Goal: Transaction & Acquisition: Purchase product/service

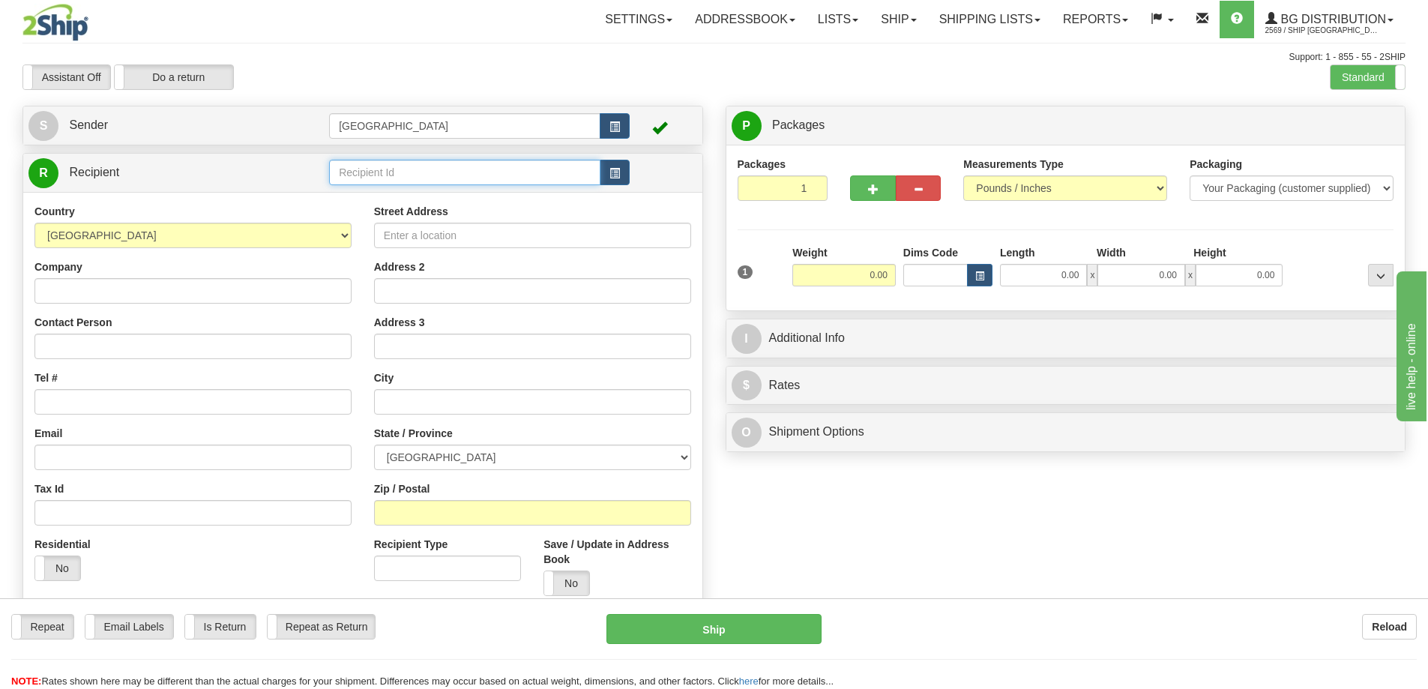
click at [366, 181] on input "text" at bounding box center [464, 172] width 271 height 25
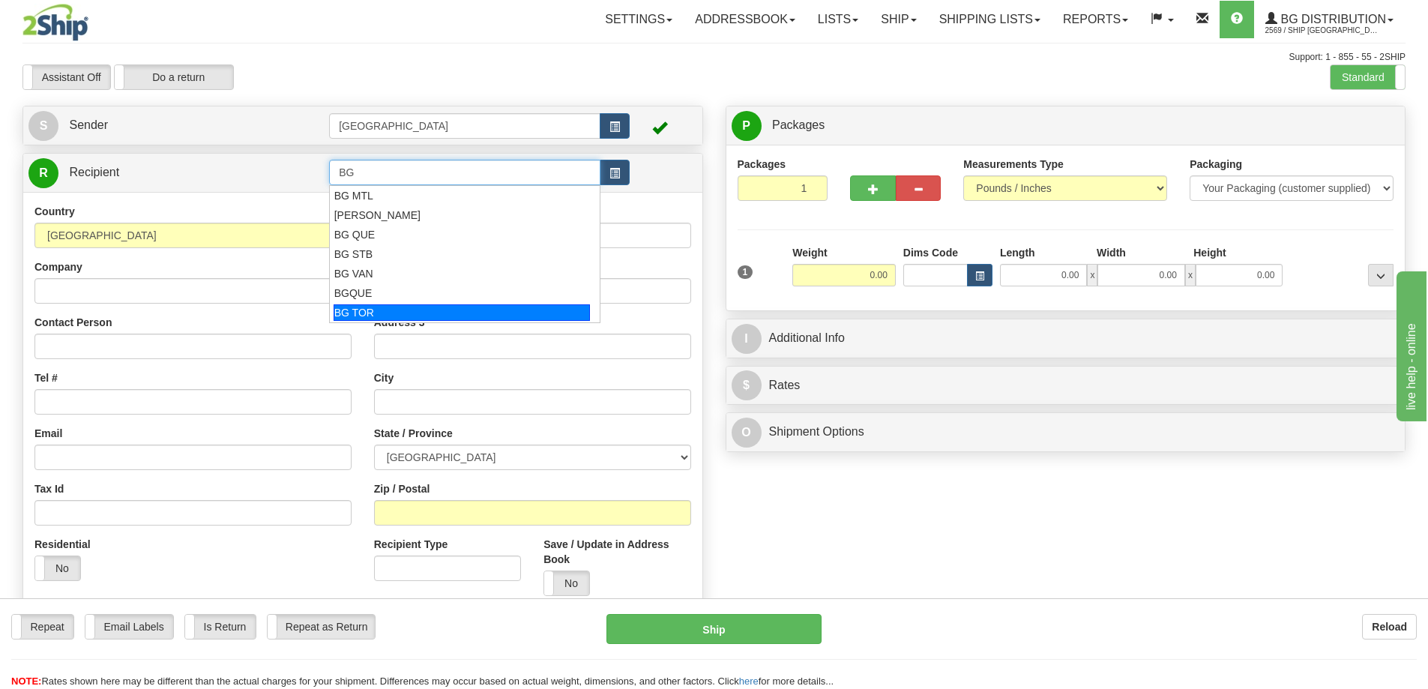
click at [366, 311] on div "BG TOR" at bounding box center [461, 312] width 257 height 16
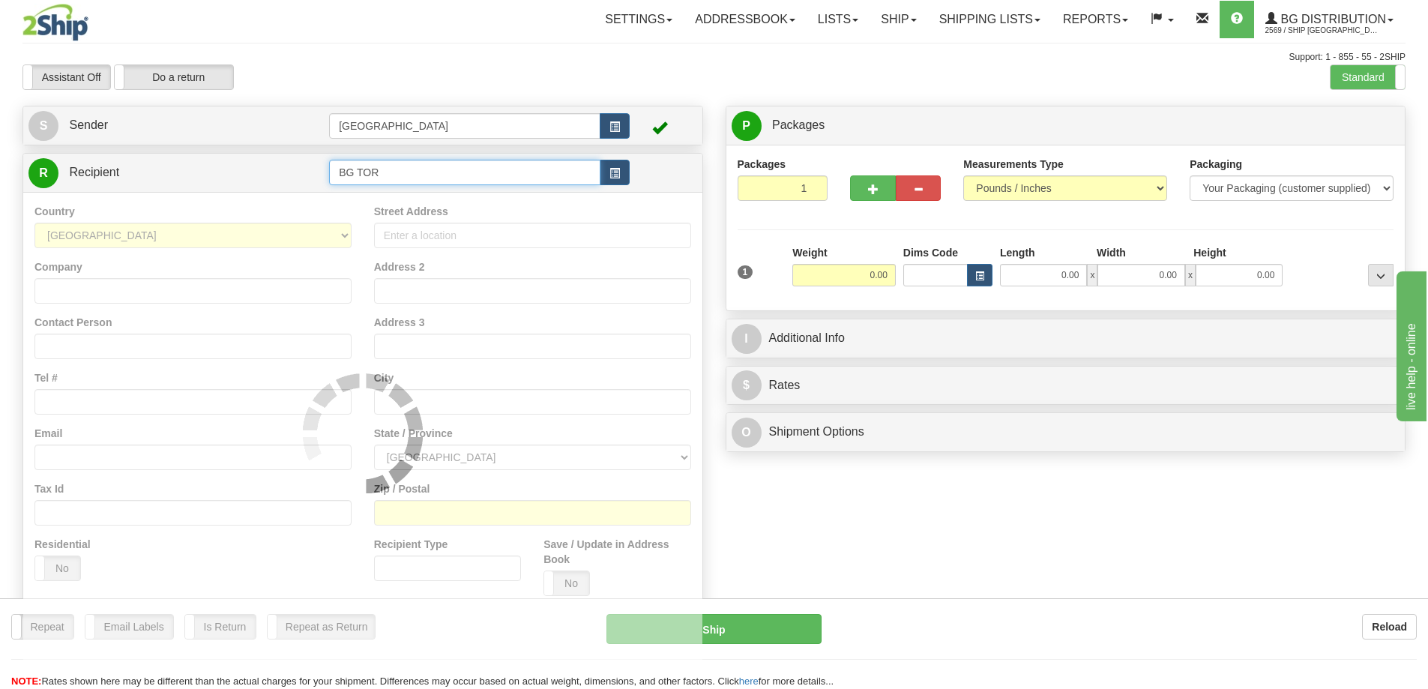
type input "BG TOR"
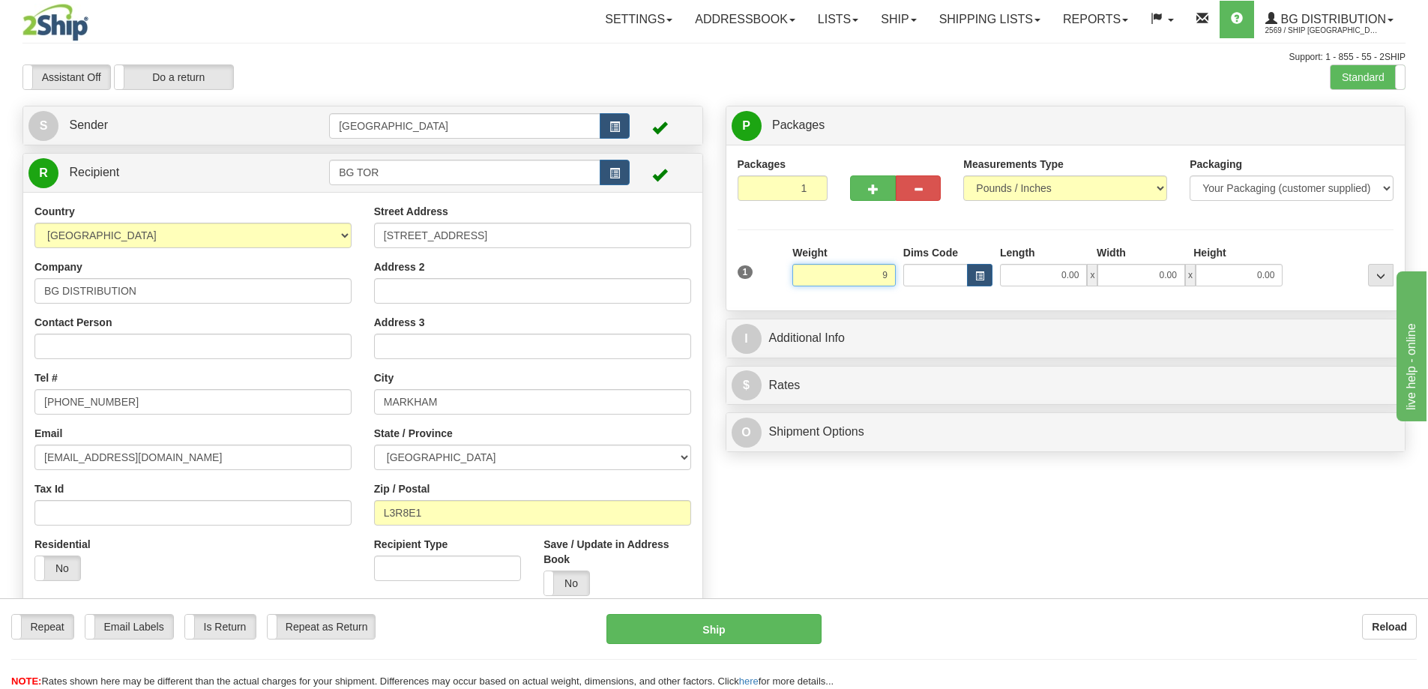
type input "9.00"
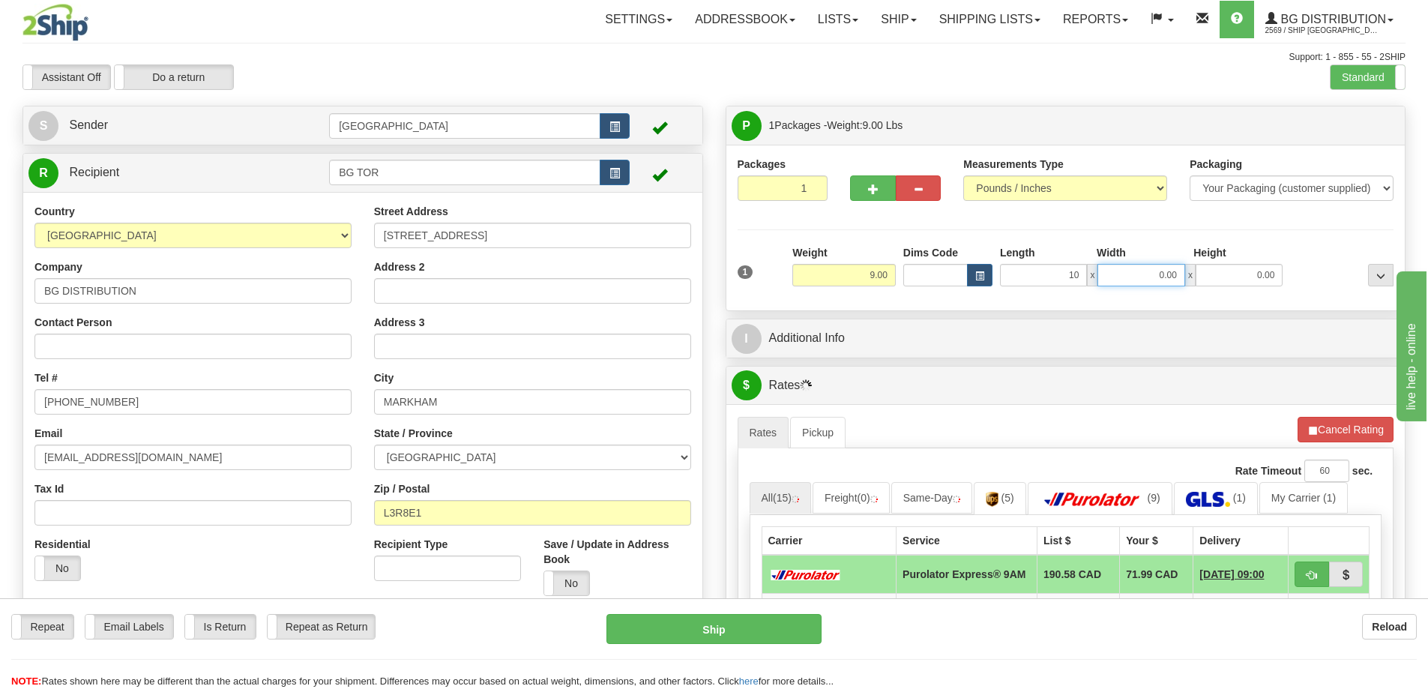
type input "10.00"
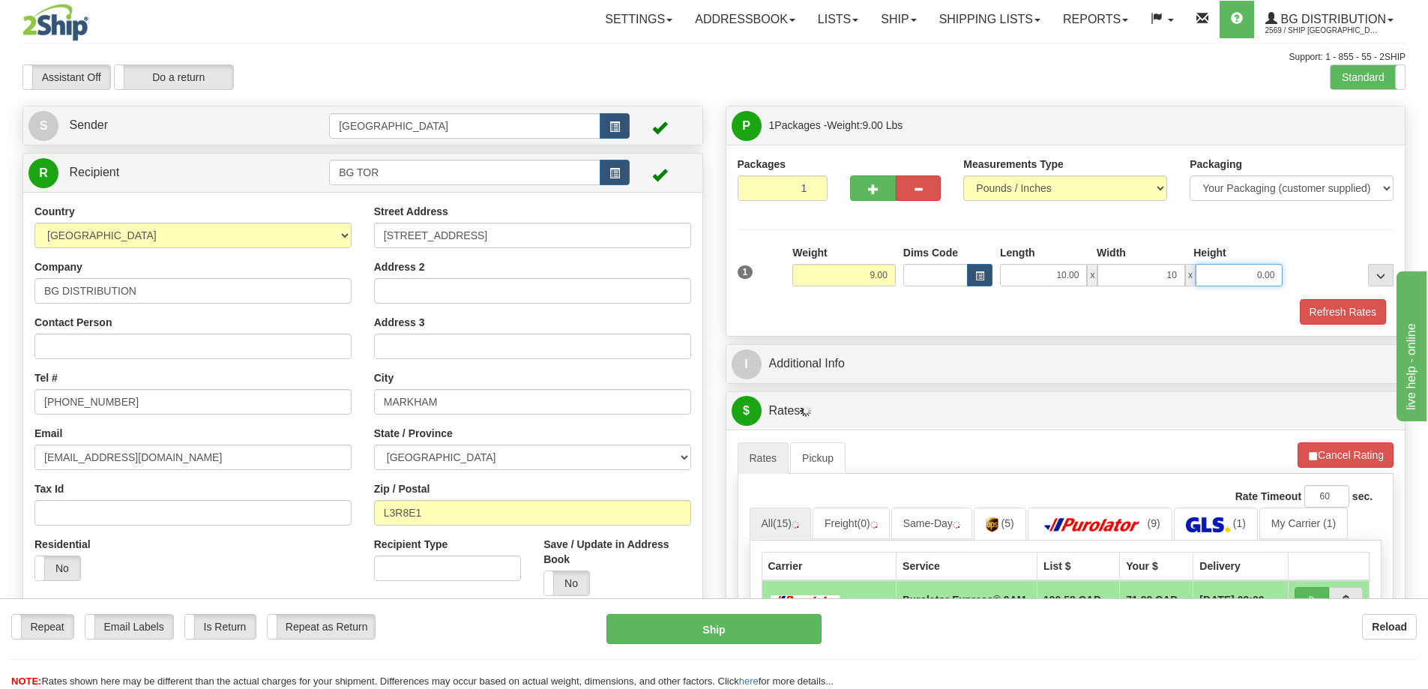
type input "10.00"
type input "8.00"
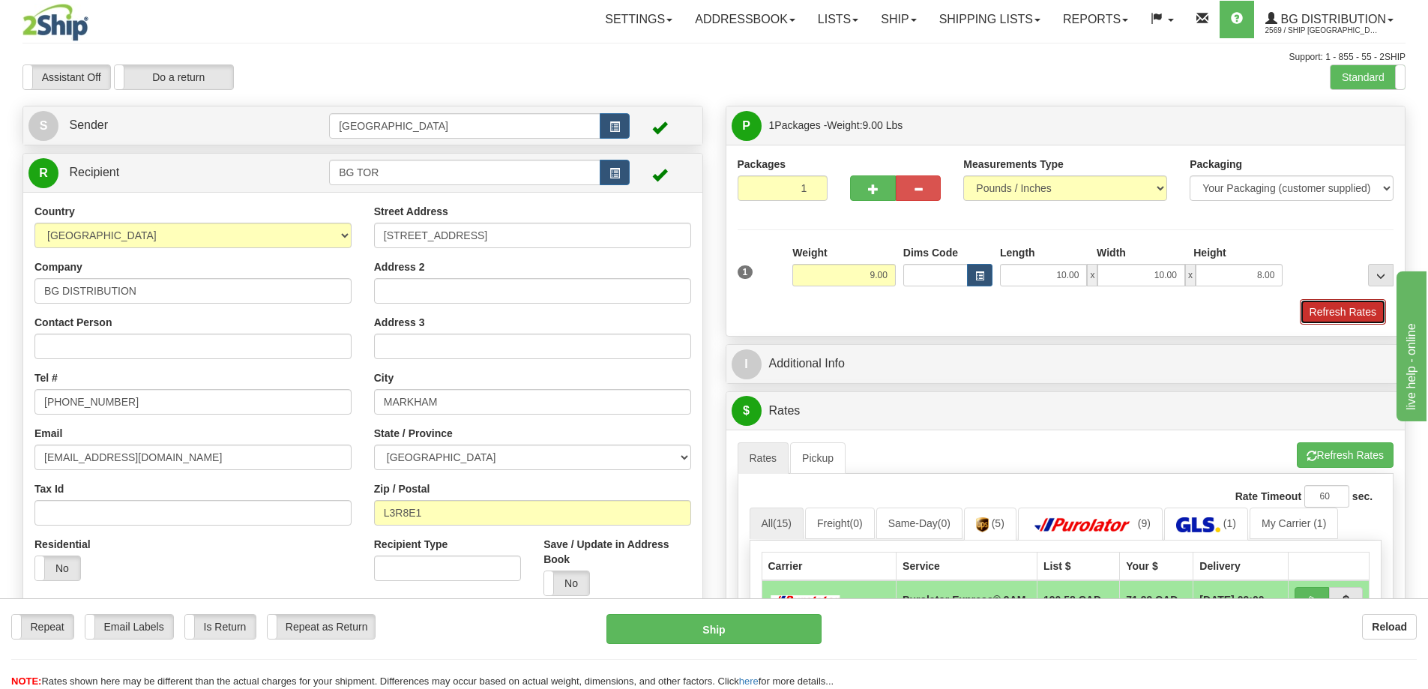
click at [1341, 310] on button "Refresh Rates" at bounding box center [1342, 311] width 86 height 25
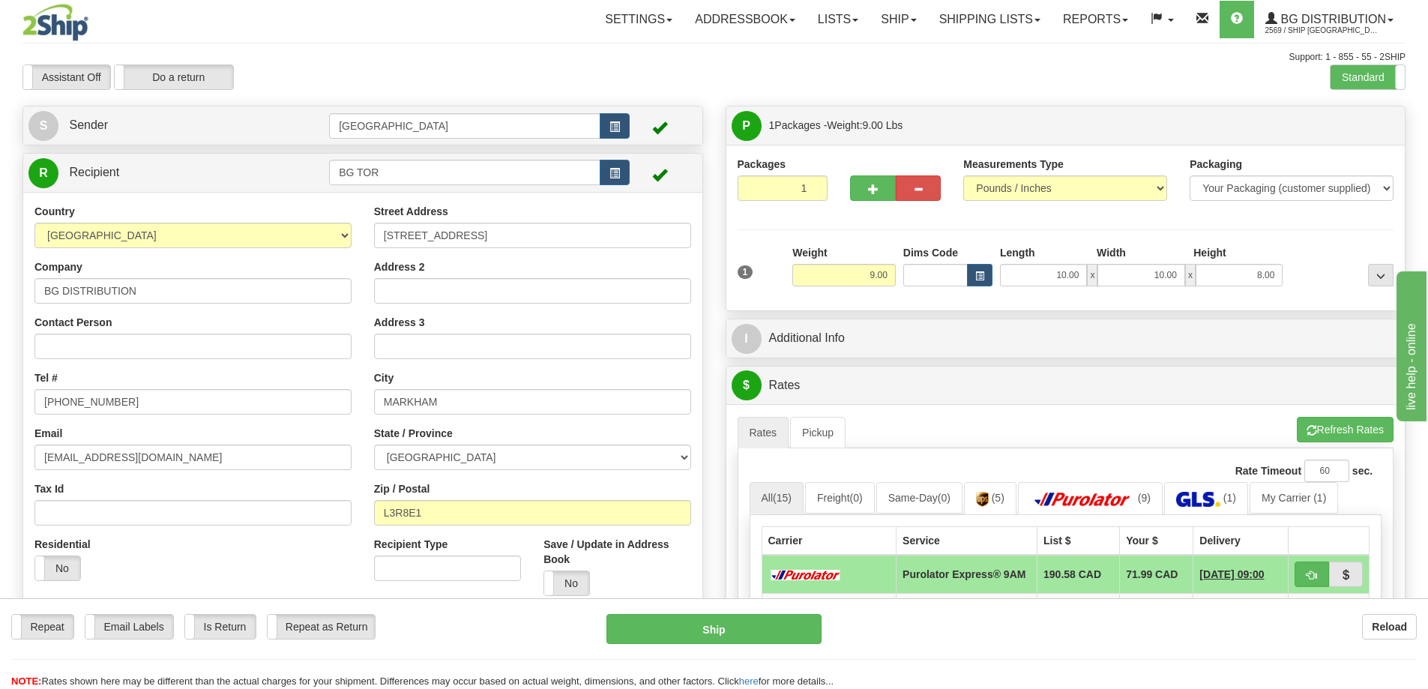
click at [1081, 638] on div "Reload" at bounding box center [1130, 626] width 573 height 25
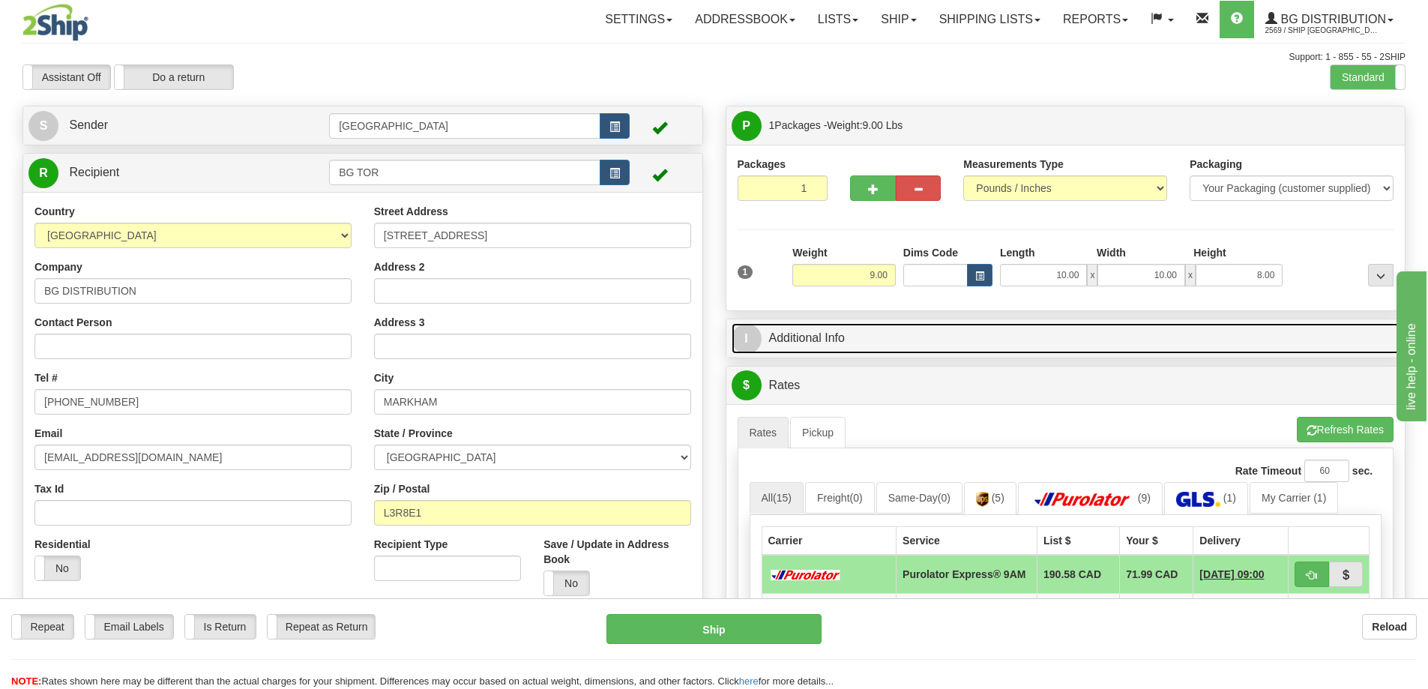
click at [909, 336] on link "I Additional Info" at bounding box center [1065, 338] width 668 height 31
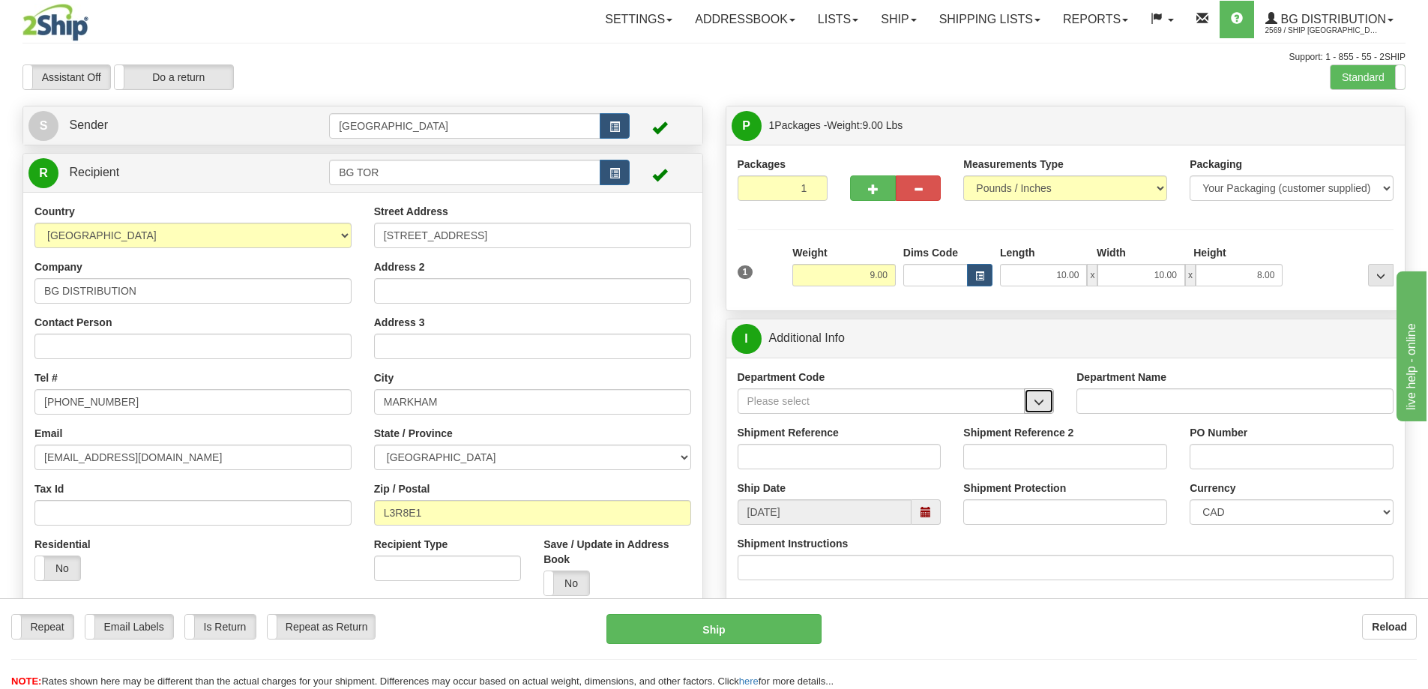
click at [1039, 399] on span "button" at bounding box center [1038, 402] width 10 height 10
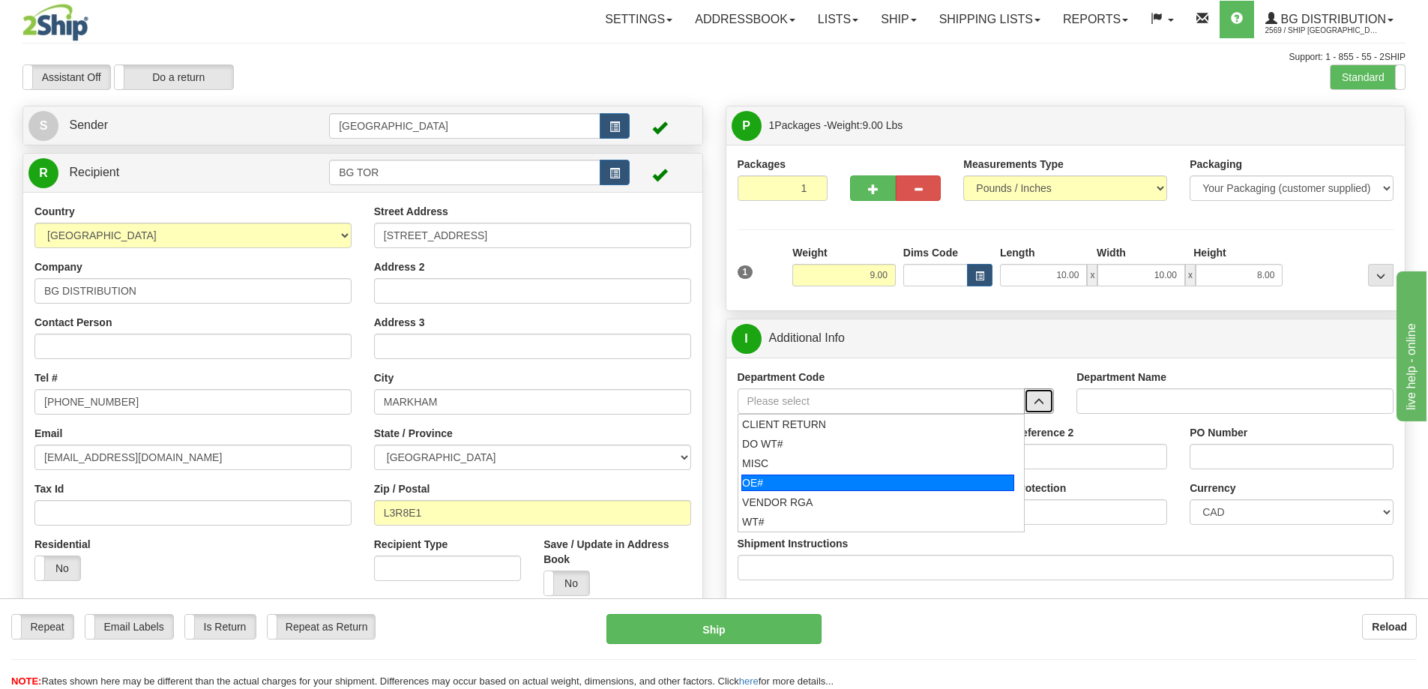
click at [836, 480] on div "OE#" at bounding box center [877, 482] width 273 height 16
type input "OE#"
type input "ORDERS"
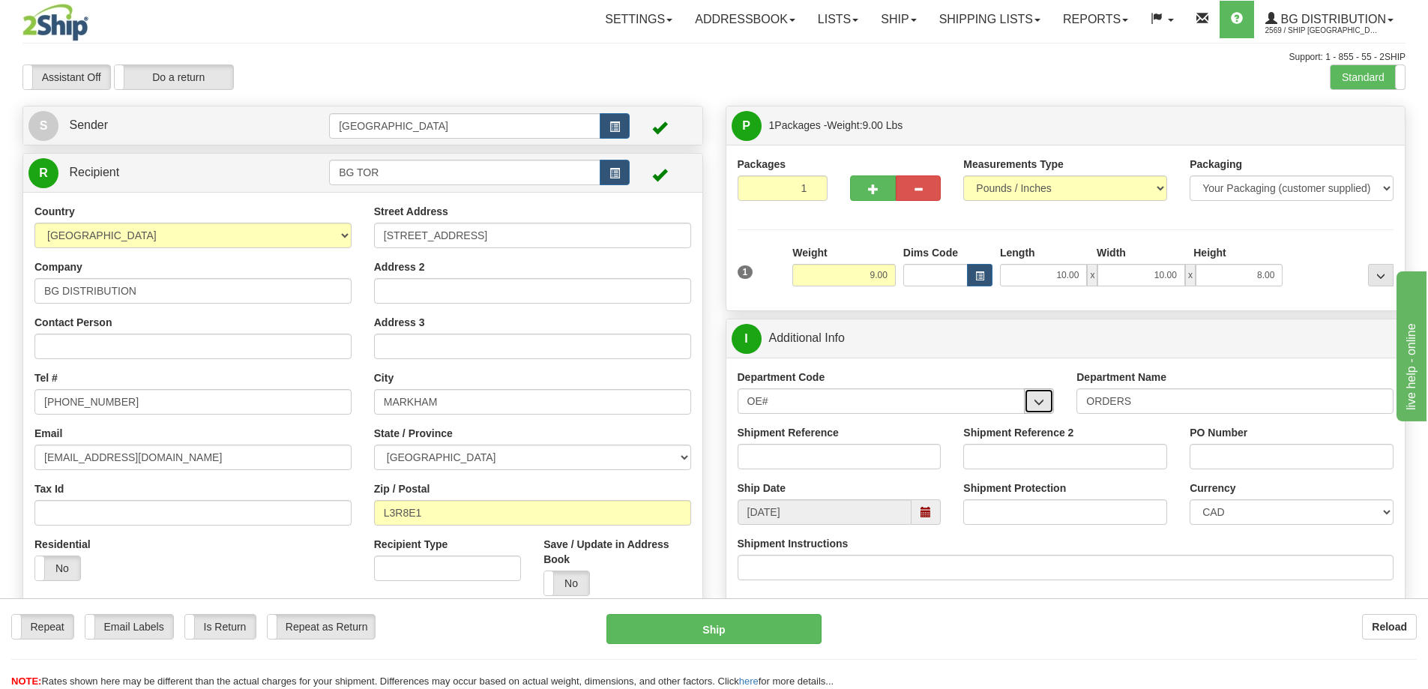
click at [1042, 402] on span "button" at bounding box center [1038, 402] width 10 height 10
click at [822, 405] on input "OE#" at bounding box center [881, 400] width 288 height 25
type input "O"
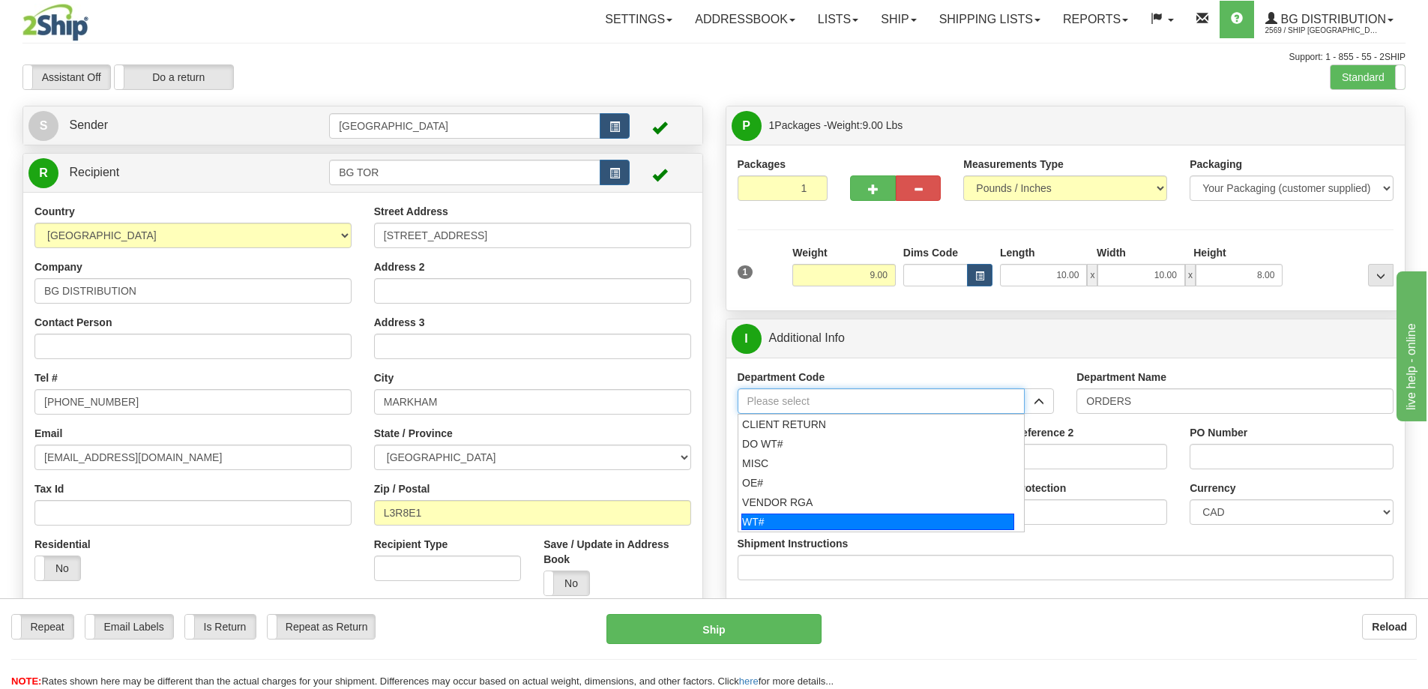
click at [768, 519] on div "WT#" at bounding box center [877, 521] width 273 height 16
type input "WT#"
type input "WAREHOUSE TRANSFERS"
type input "WT#"
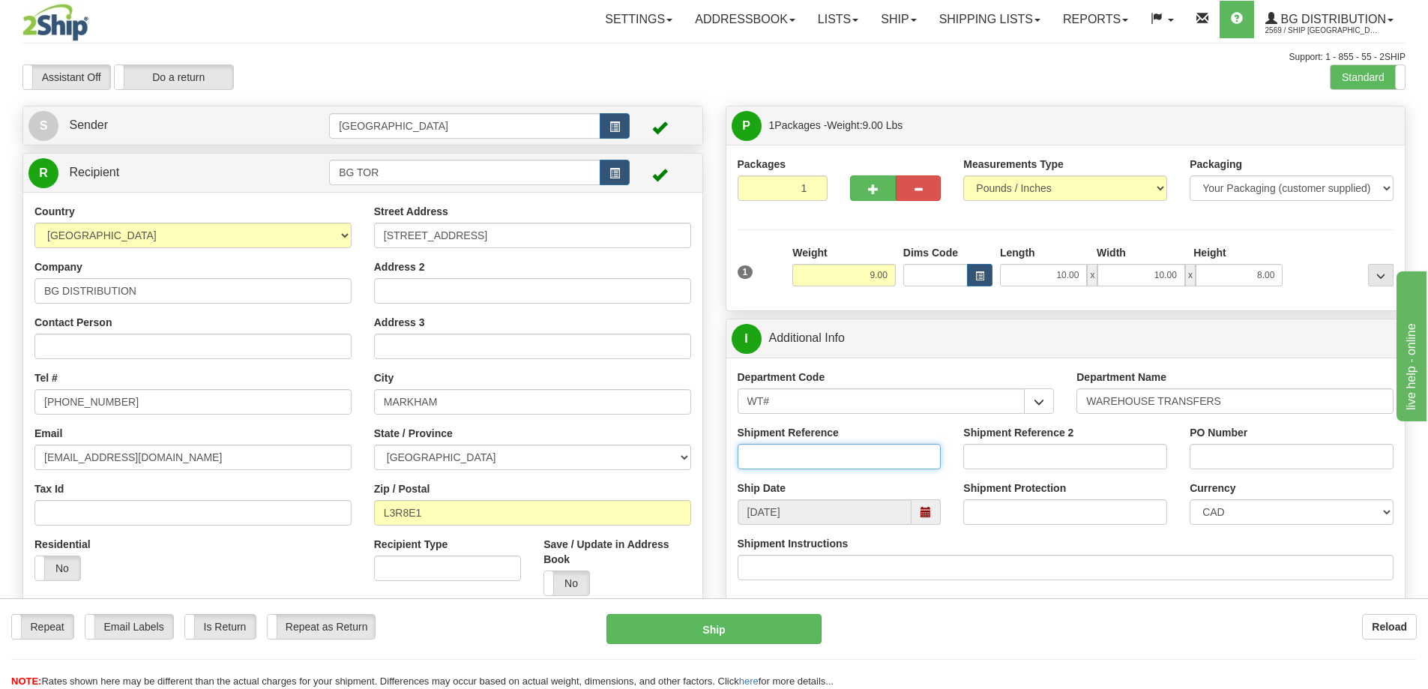
click at [893, 455] on input "Shipment Reference" at bounding box center [839, 456] width 204 height 25
type input "165927-00 166278-00 166302-00"
click at [1216, 454] on input "PO Number" at bounding box center [1291, 456] width 204 height 25
type input "N/A"
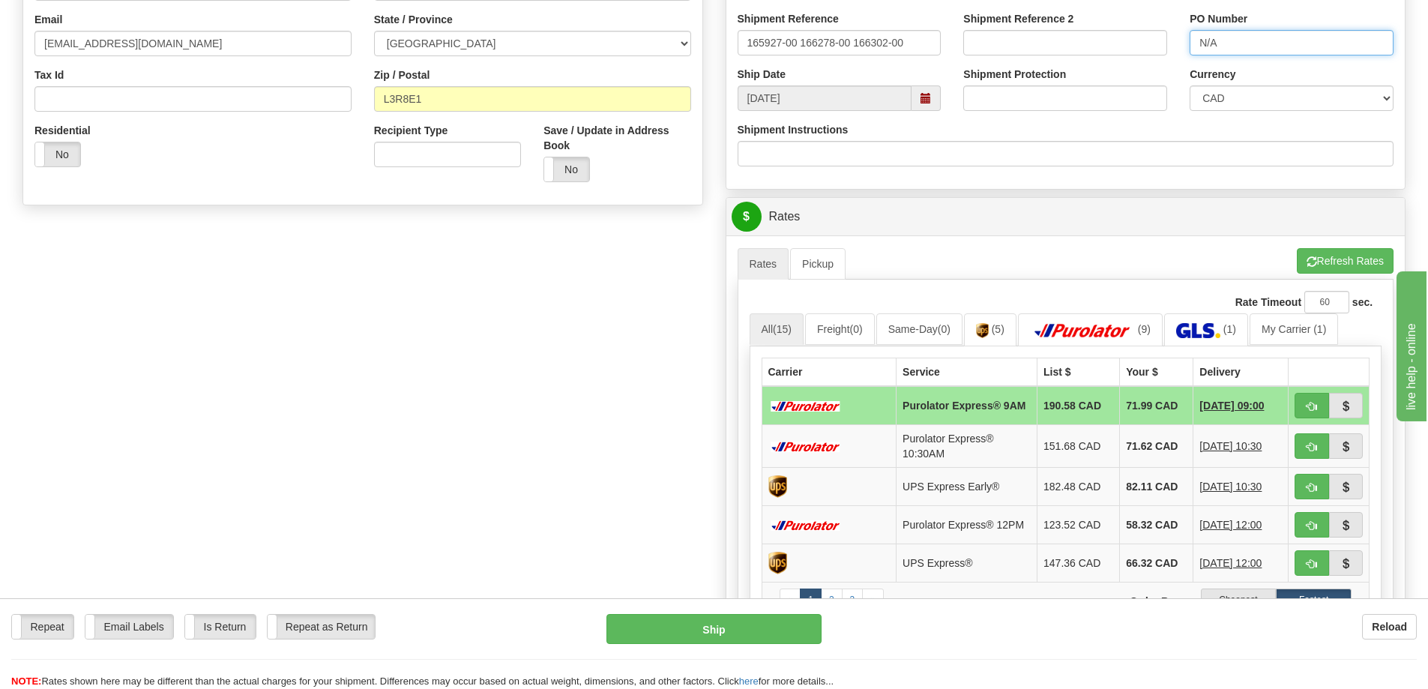
scroll to position [525, 0]
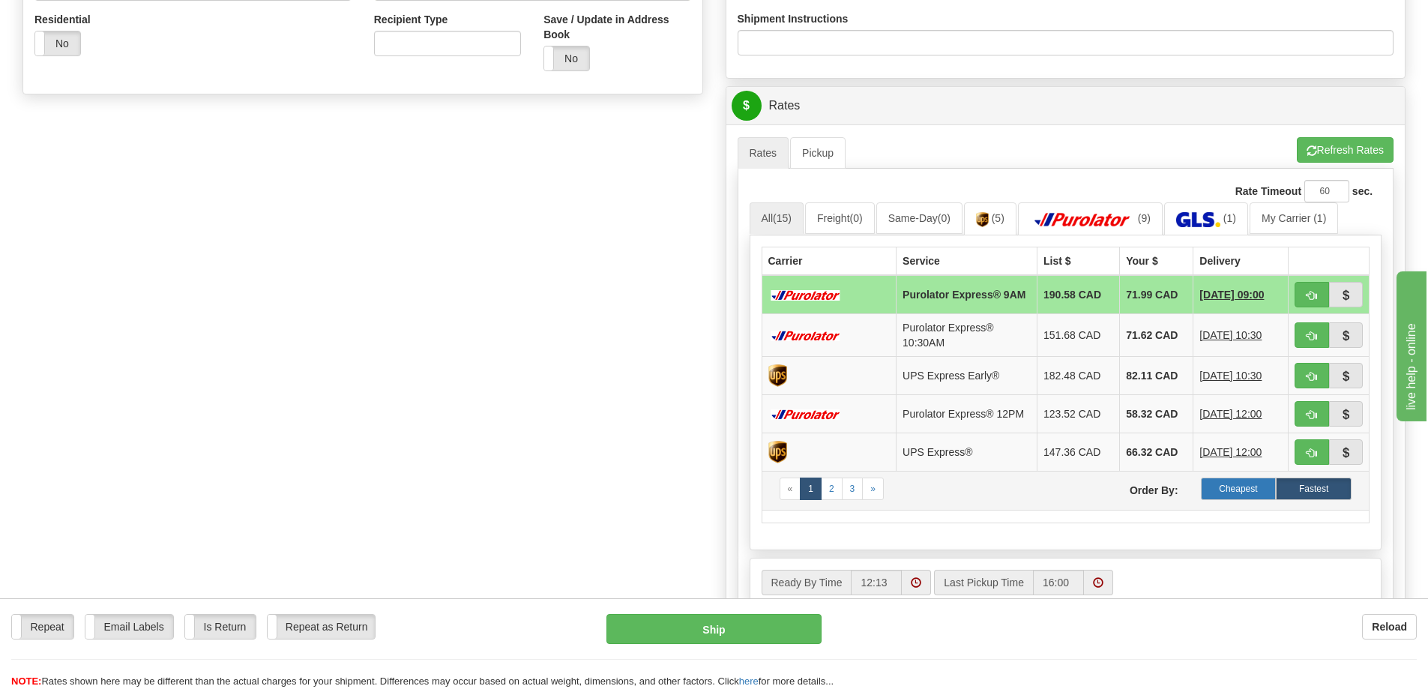
click at [1227, 498] on label "Cheapest" at bounding box center [1239, 488] width 76 height 22
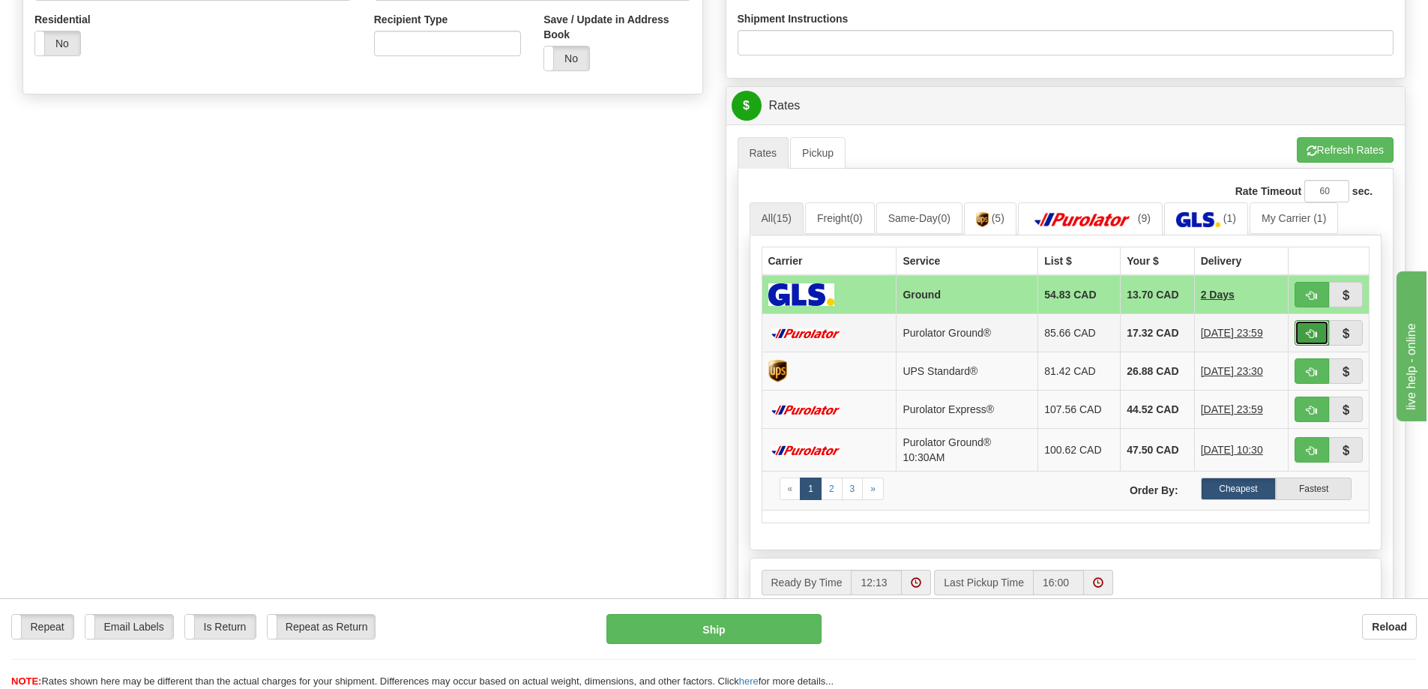
click at [1303, 329] on button "button" at bounding box center [1311, 332] width 34 height 25
type input "260"
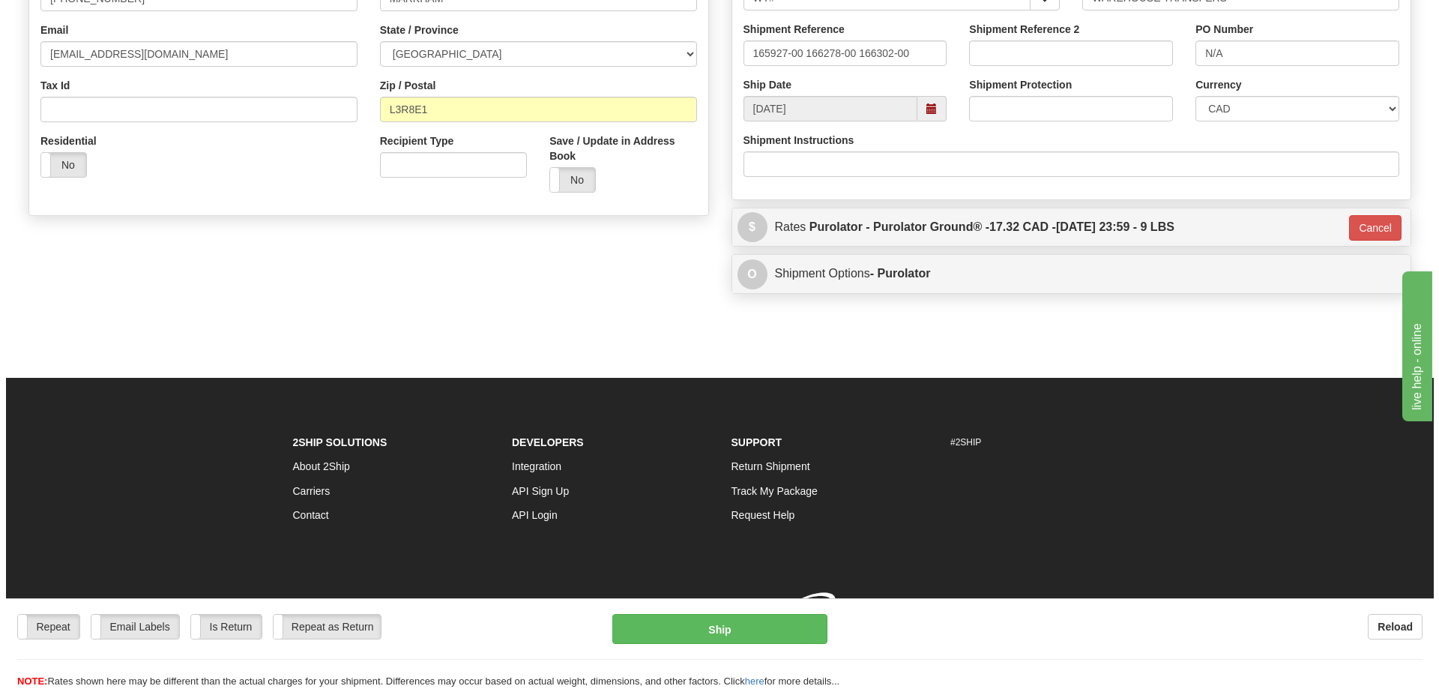
scroll to position [425, 0]
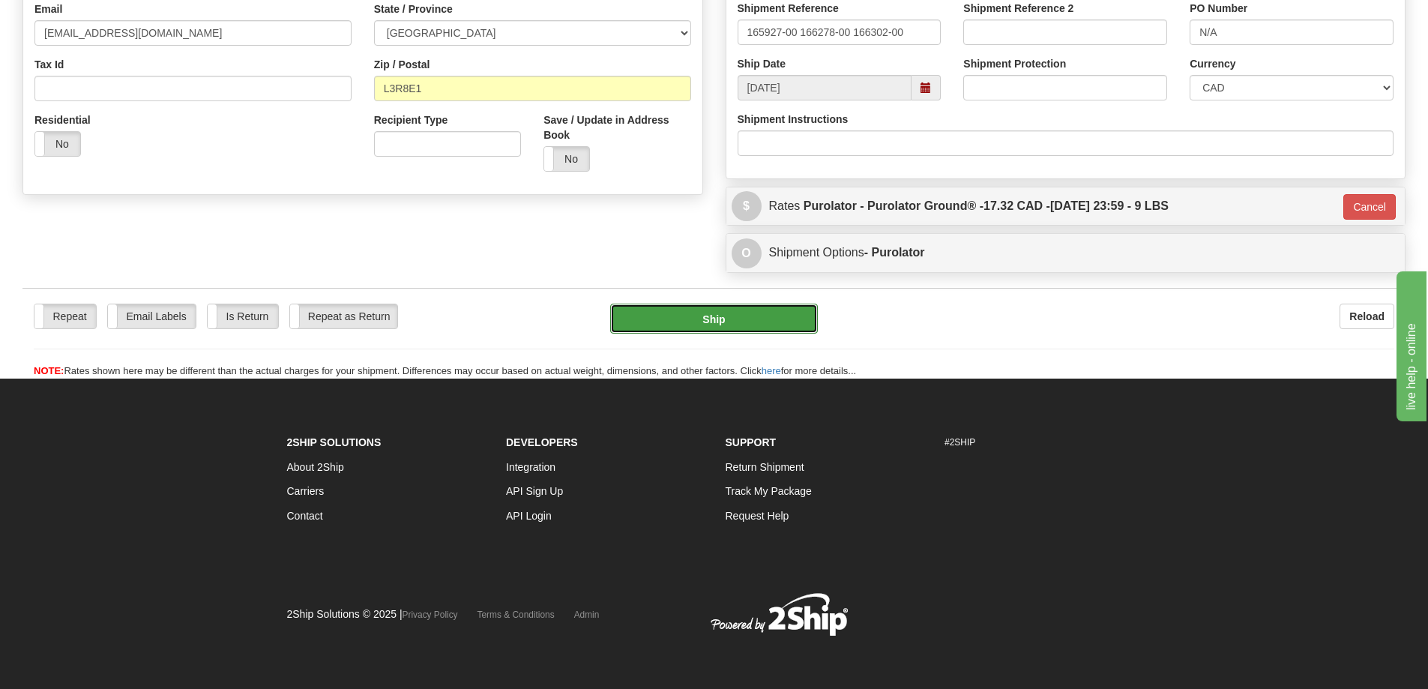
click at [738, 312] on button "Ship" at bounding box center [714, 319] width 208 height 30
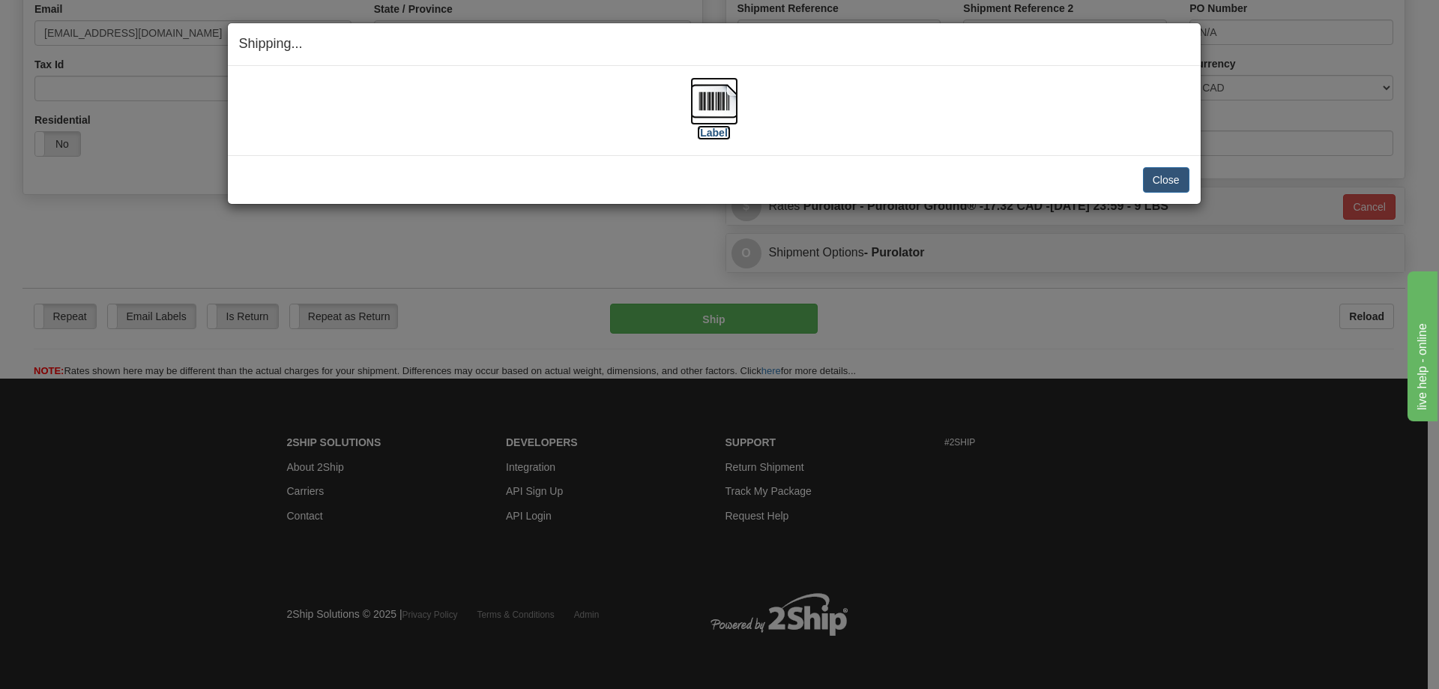
click at [713, 130] on label "[Label]" at bounding box center [714, 132] width 34 height 15
click at [1162, 175] on button "Close" at bounding box center [1166, 179] width 46 height 25
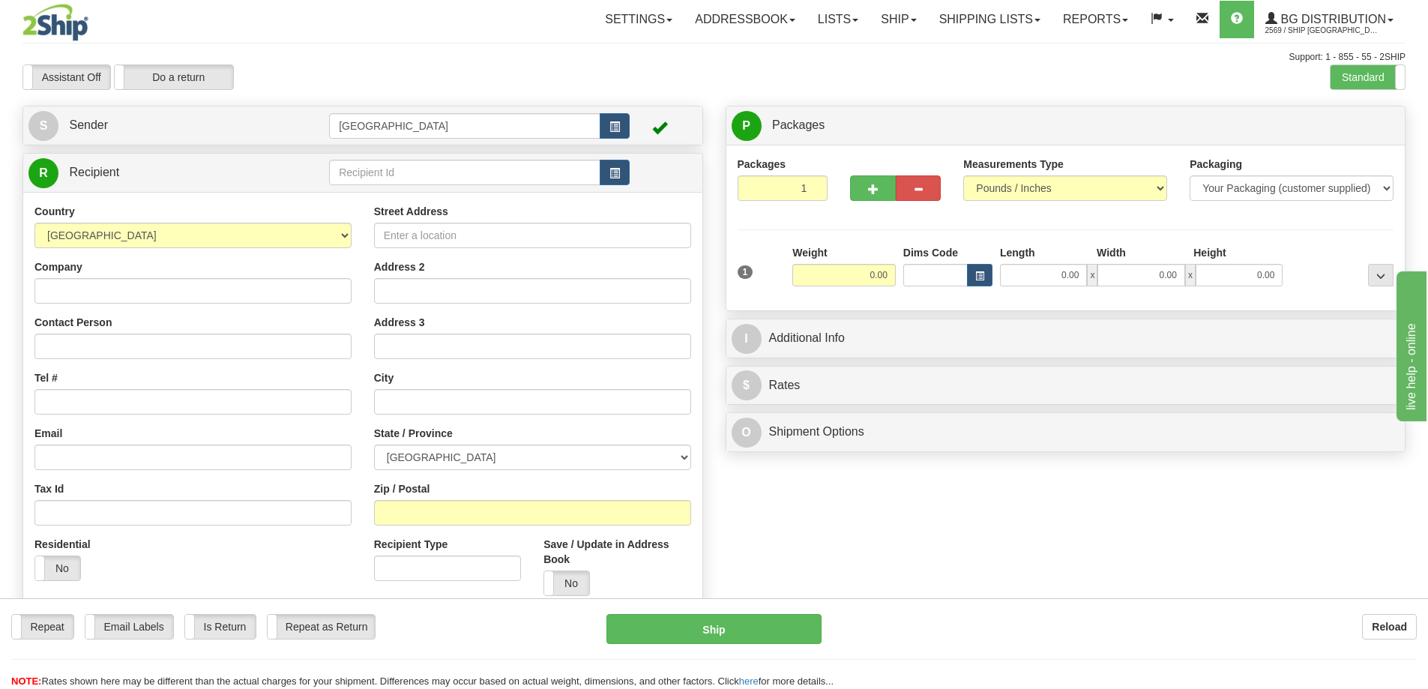
click at [1029, 626] on div "Reload" at bounding box center [1130, 626] width 573 height 25
click at [1335, 16] on span "BG Distribution" at bounding box center [1331, 19] width 109 height 13
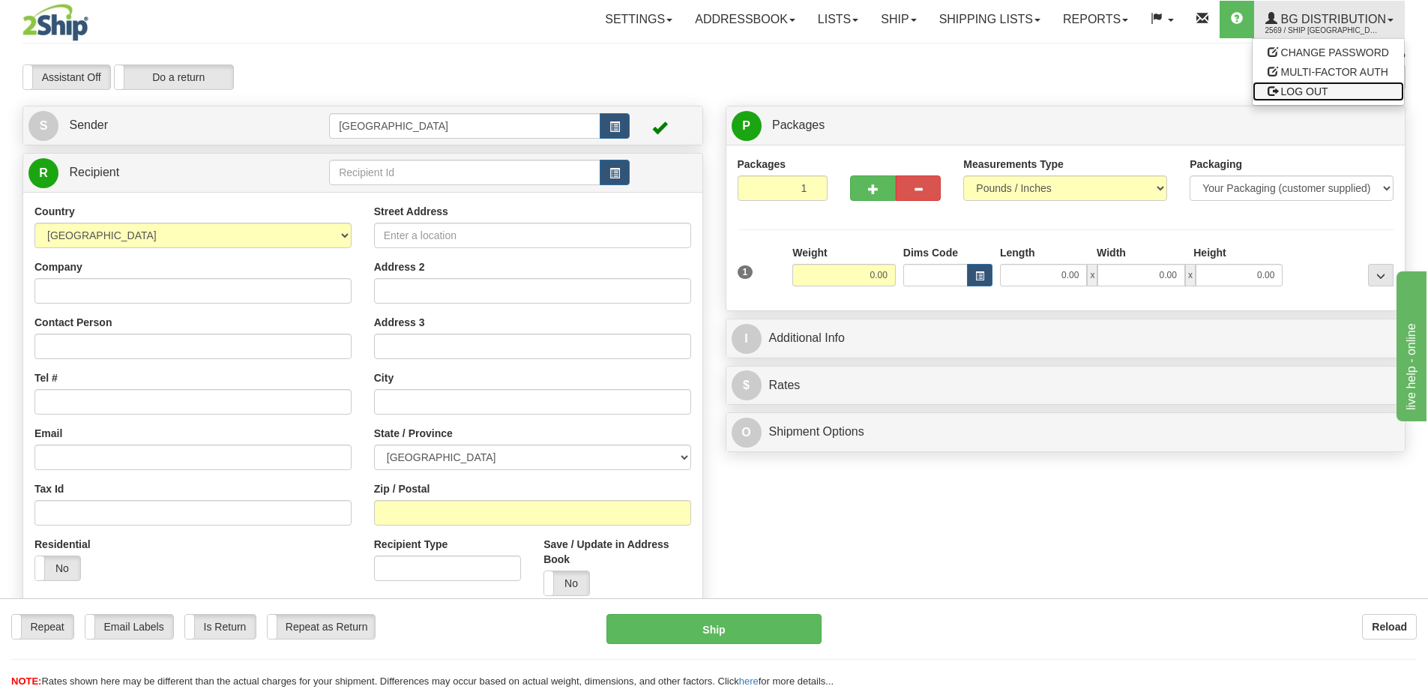
click at [1303, 90] on span "LOG OUT" at bounding box center [1304, 91] width 47 height 12
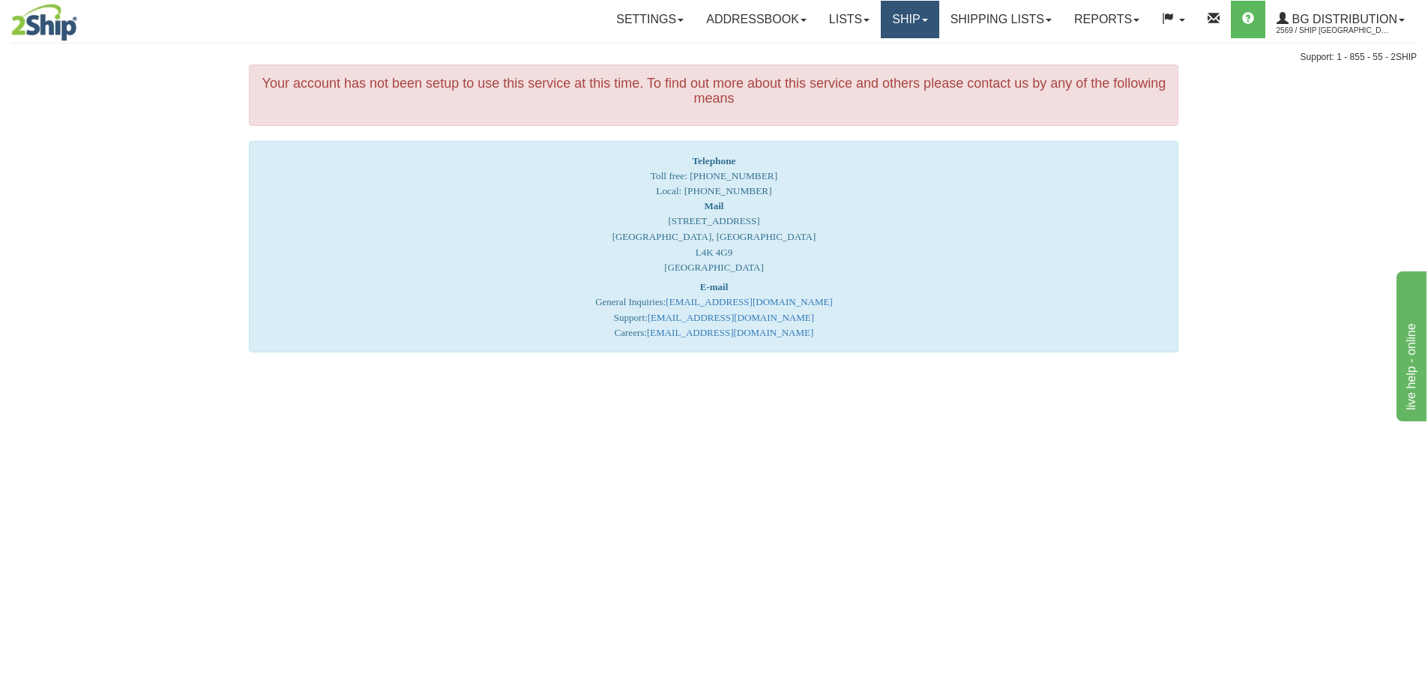
click at [899, 22] on link "Ship" at bounding box center [910, 19] width 58 height 37
click at [879, 57] on span "Ship Screen" at bounding box center [863, 52] width 57 height 12
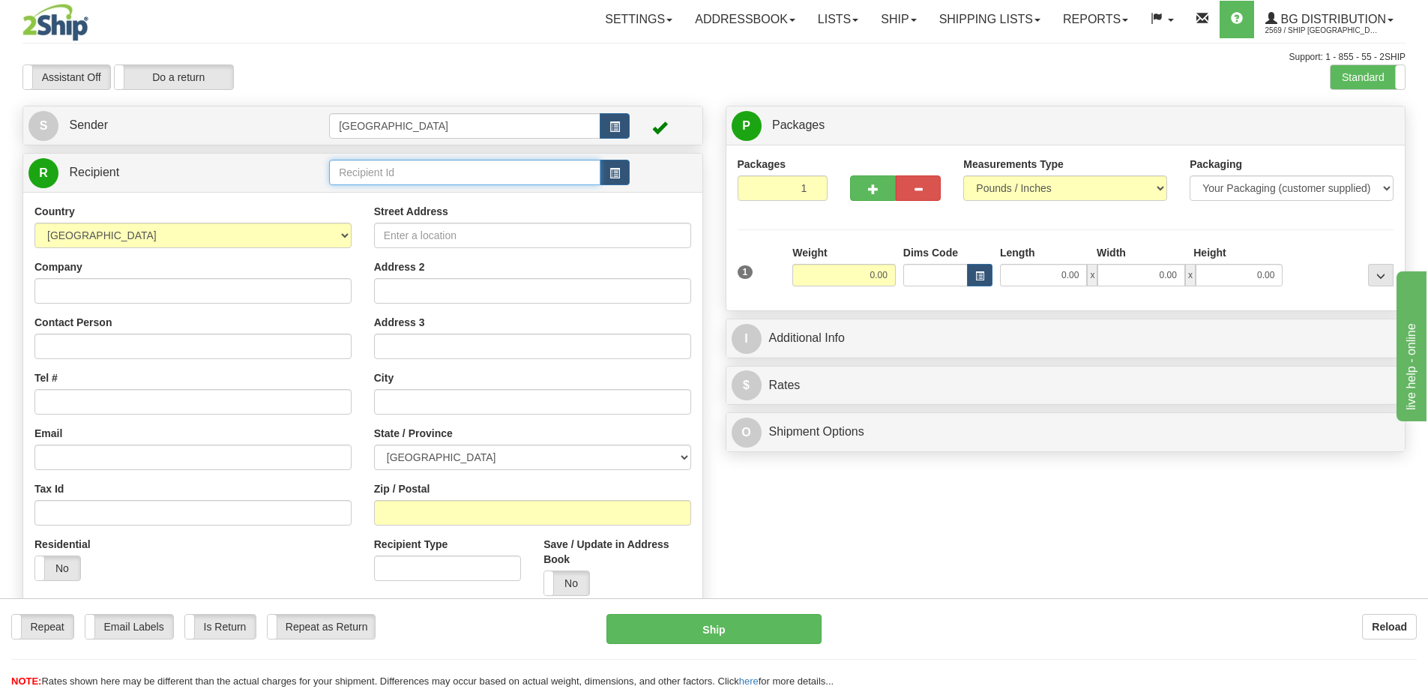
click at [345, 175] on input "text" at bounding box center [464, 172] width 271 height 25
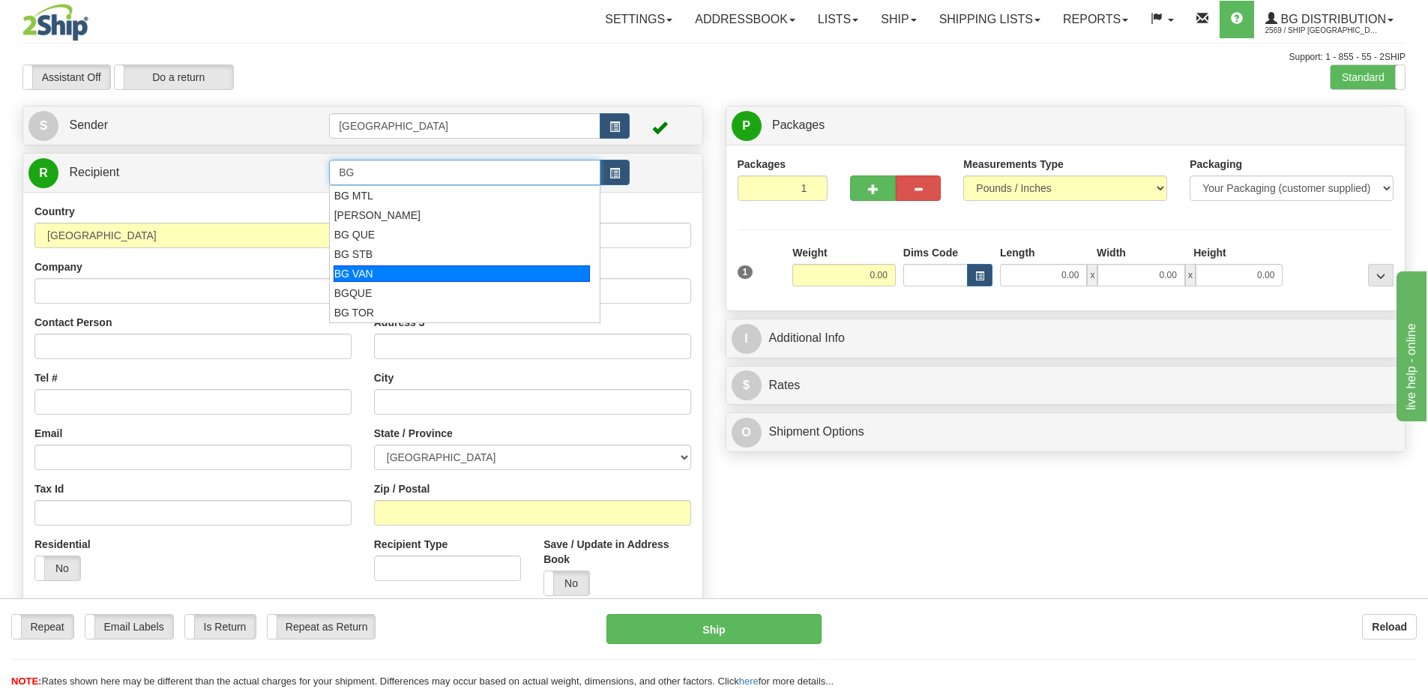
click at [366, 274] on div "BG VAN" at bounding box center [461, 273] width 257 height 16
type input "BG VAN"
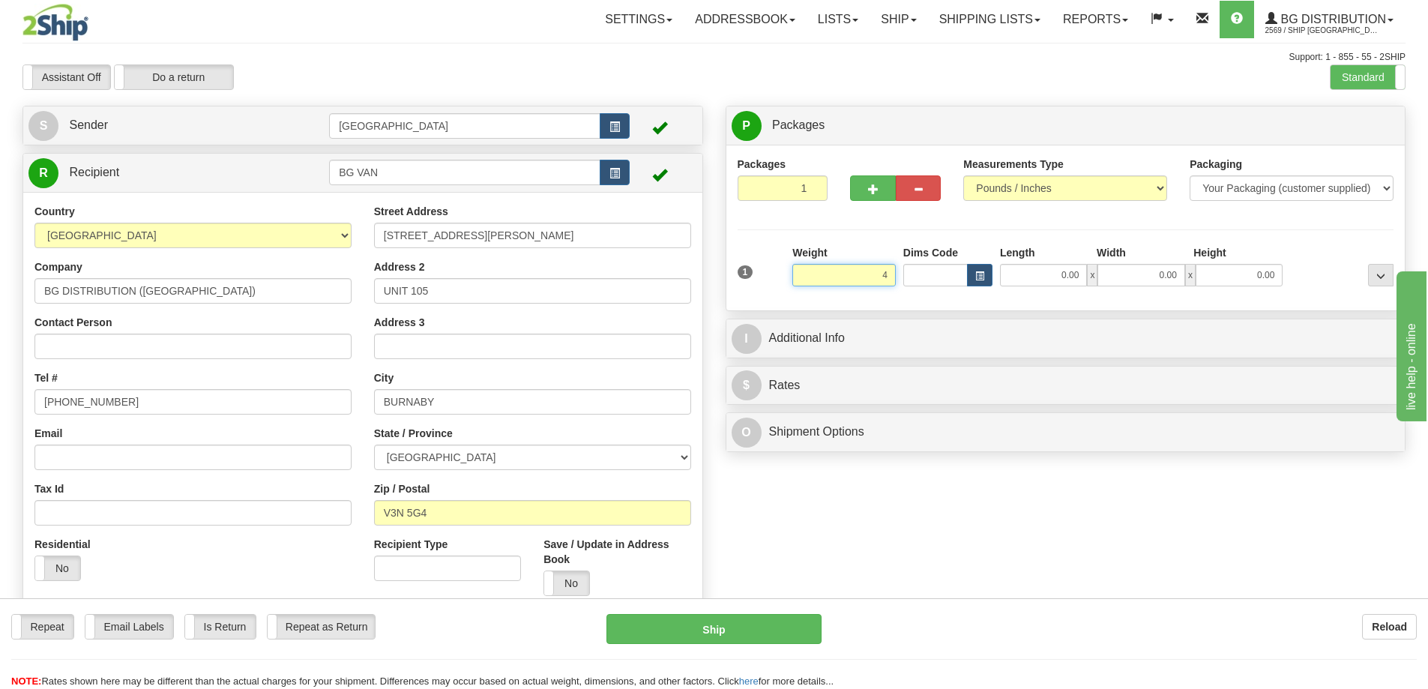
type input "4.00"
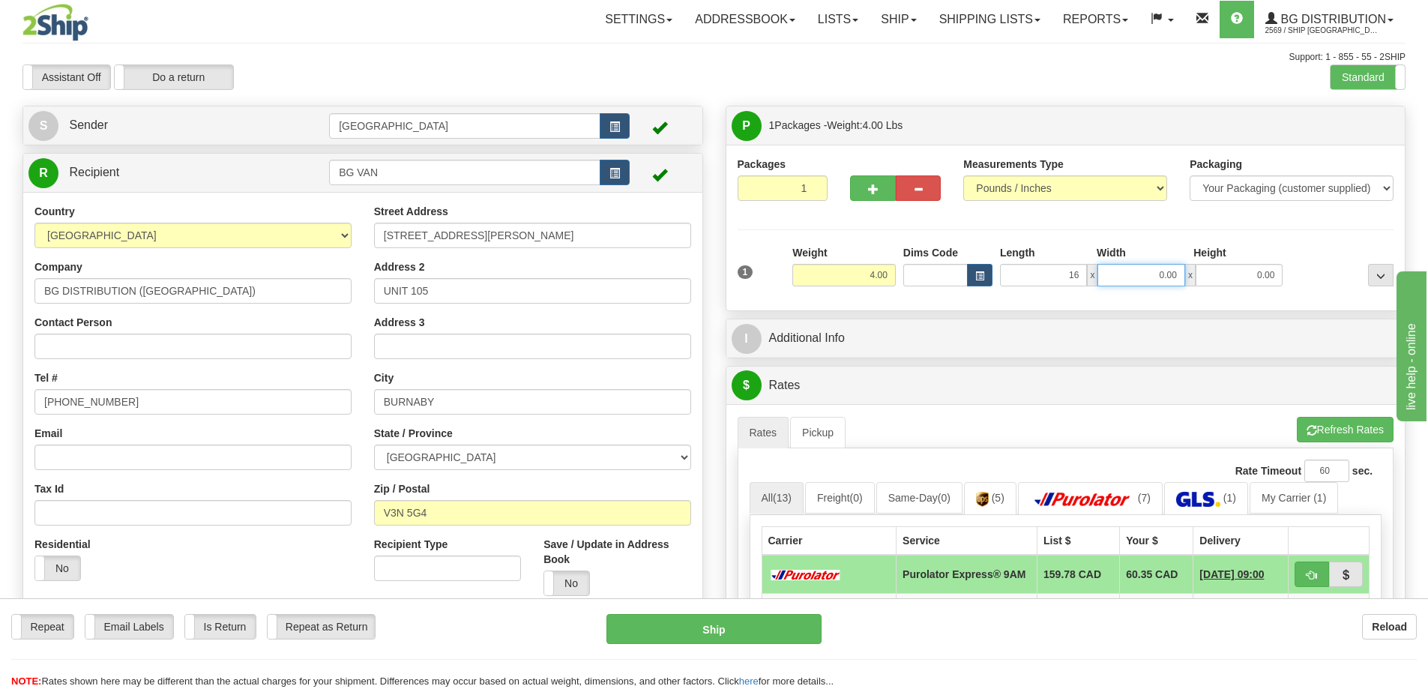
type input "16.00"
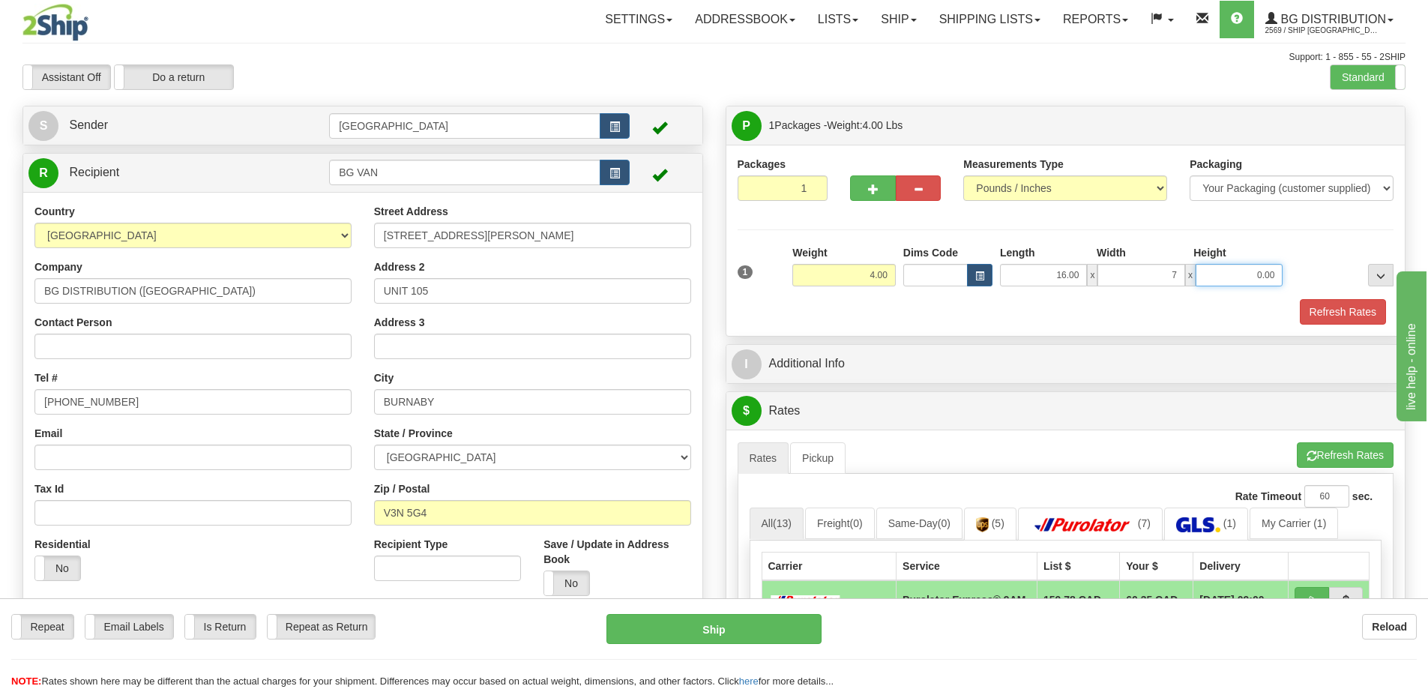
type input "7.00"
type input "5.00"
click at [1331, 314] on button "Refresh Rates" at bounding box center [1342, 311] width 86 height 25
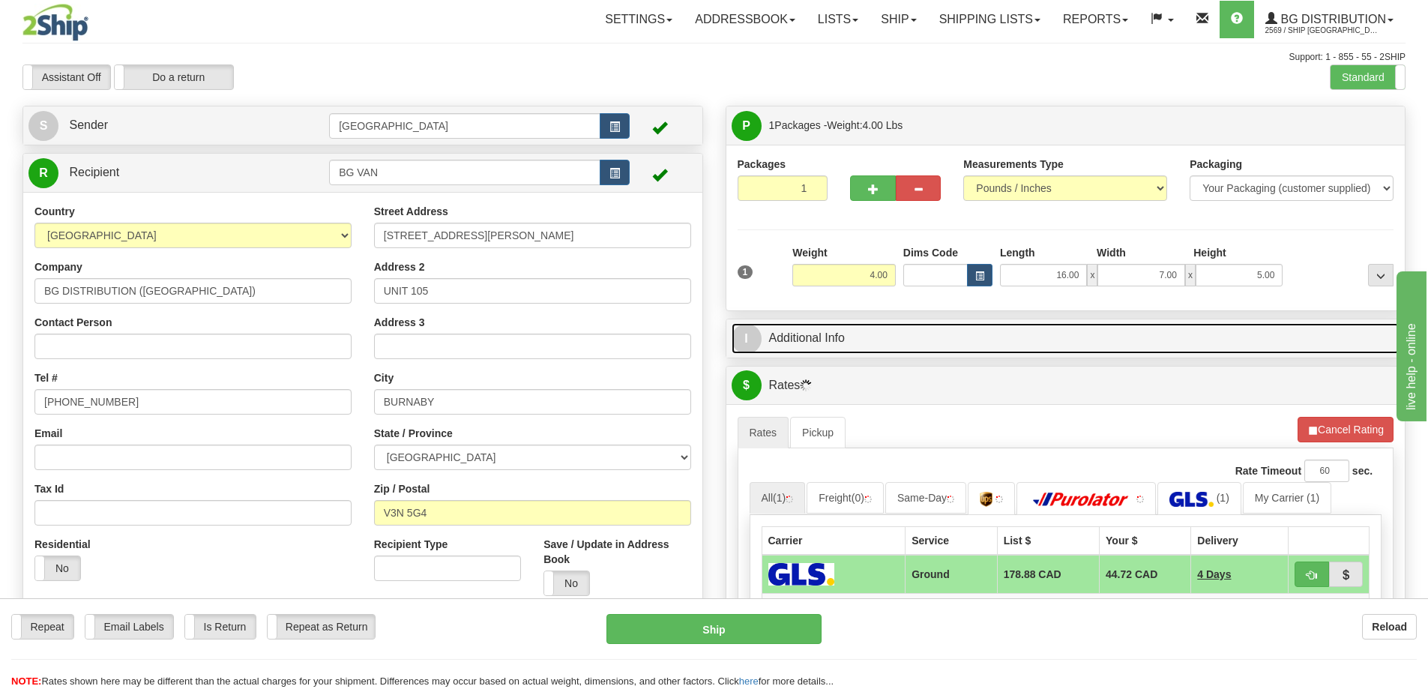
click at [939, 330] on link "I Additional Info" at bounding box center [1065, 338] width 668 height 31
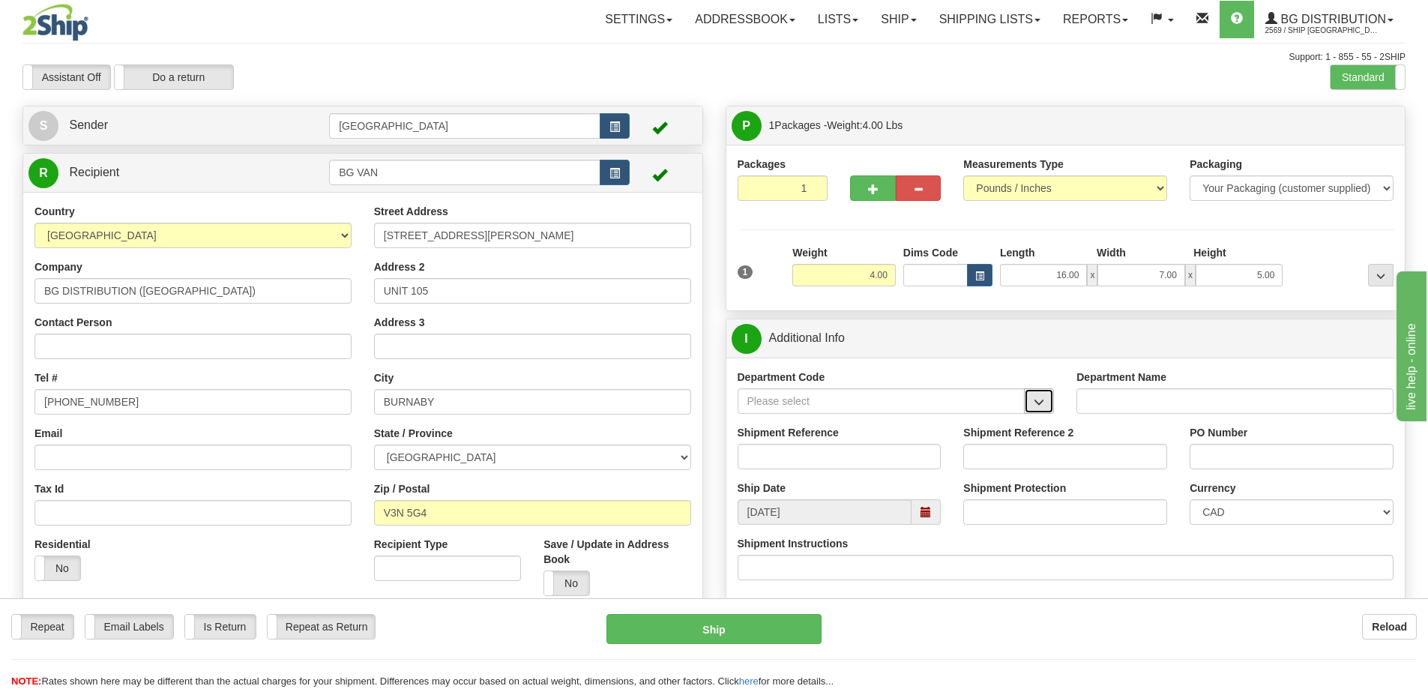
click at [1037, 406] on span "button" at bounding box center [1038, 402] width 10 height 10
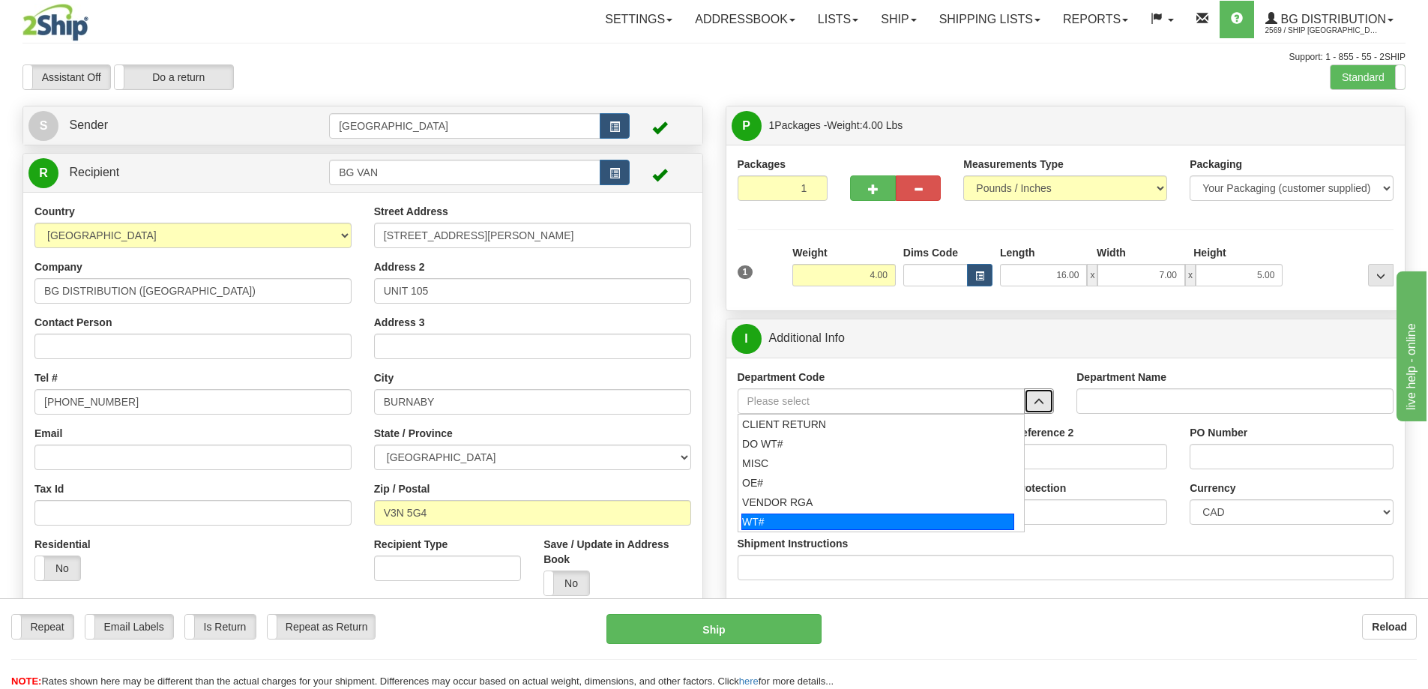
click at [797, 520] on div "WT#" at bounding box center [877, 521] width 273 height 16
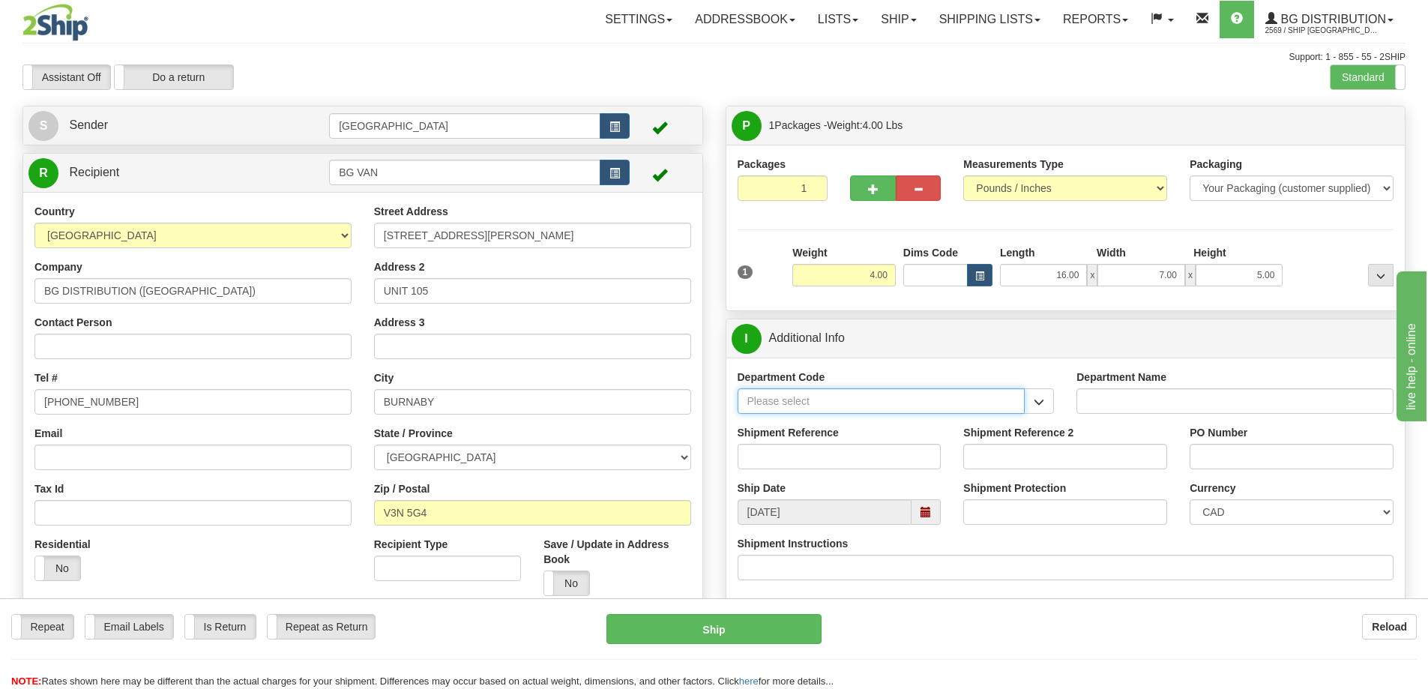
type input "WT#"
type input "WAREHOUSE TRANSFERS"
click at [878, 457] on input "Shipment Reference" at bounding box center [839, 456] width 204 height 25
type input "166315-00"
click at [1230, 459] on input "PO Number" at bounding box center [1291, 456] width 204 height 25
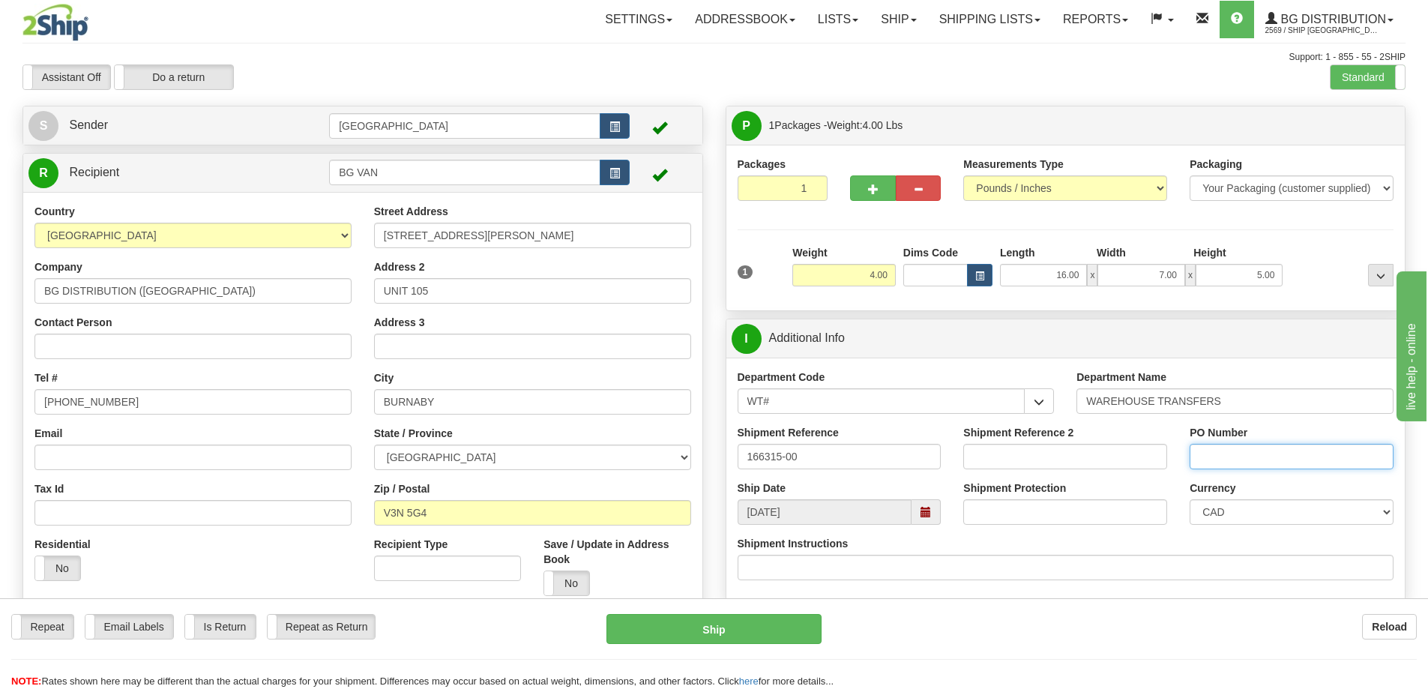
type input "N/A"
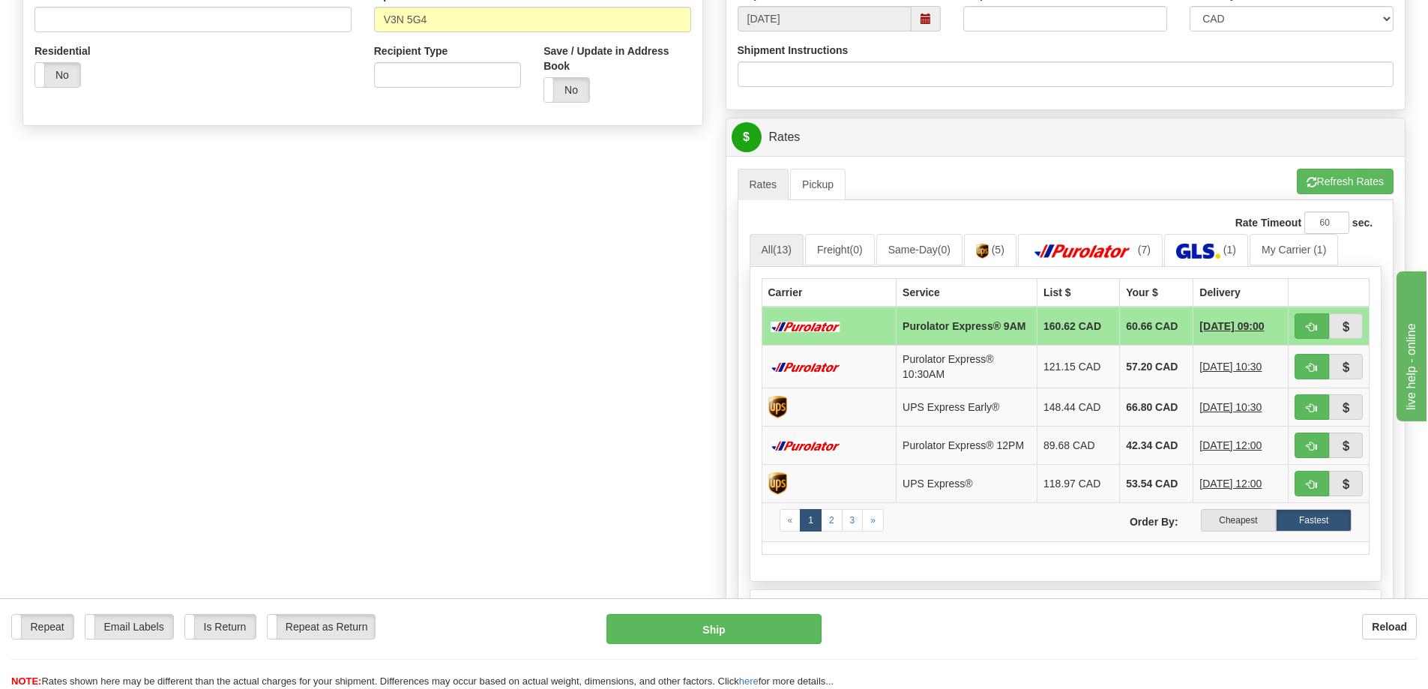
scroll to position [525, 0]
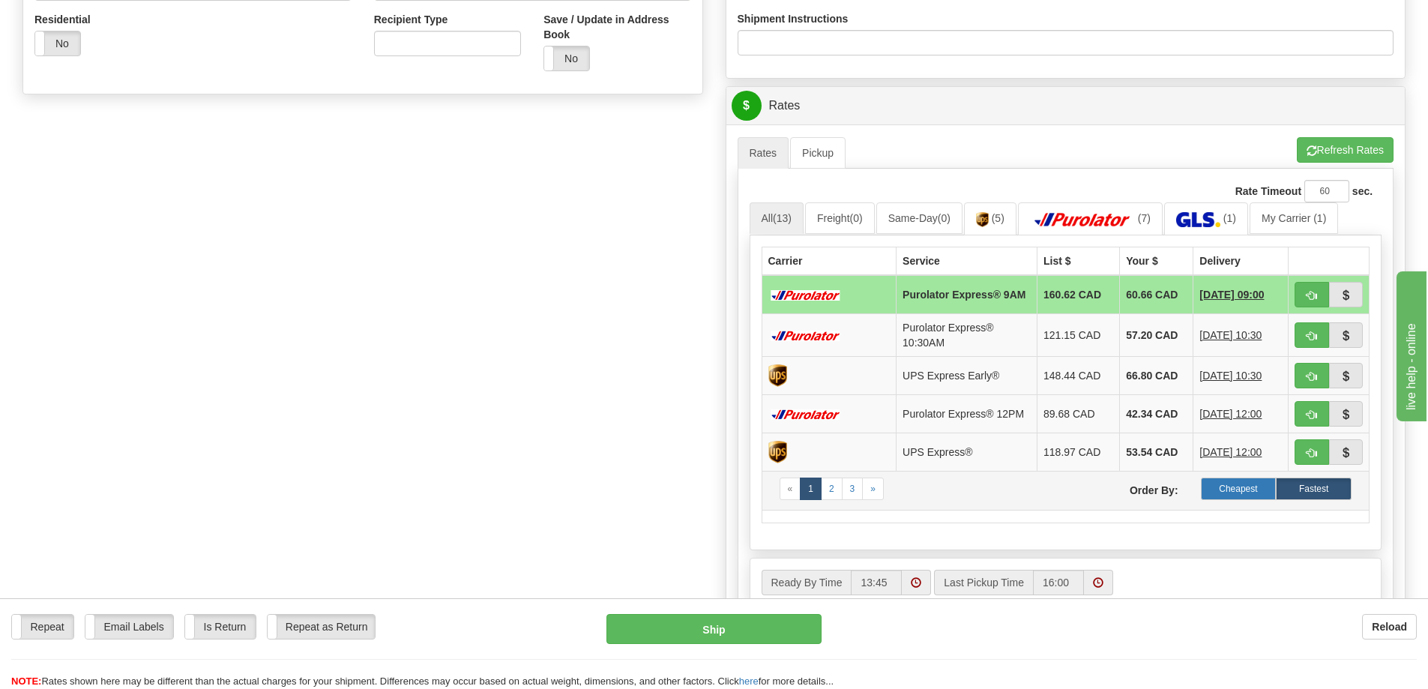
click at [1226, 495] on label "Cheapest" at bounding box center [1239, 488] width 76 height 22
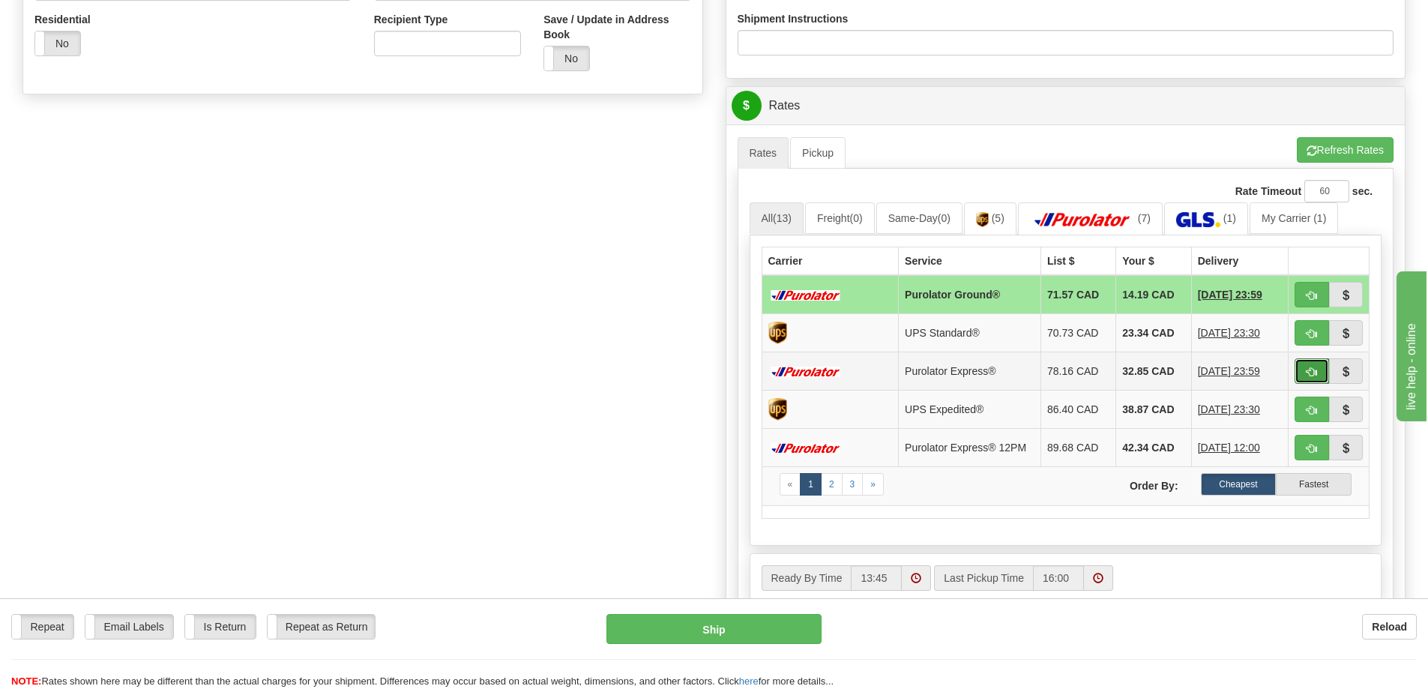
click at [1305, 370] on button "button" at bounding box center [1311, 370] width 34 height 25
type input "202"
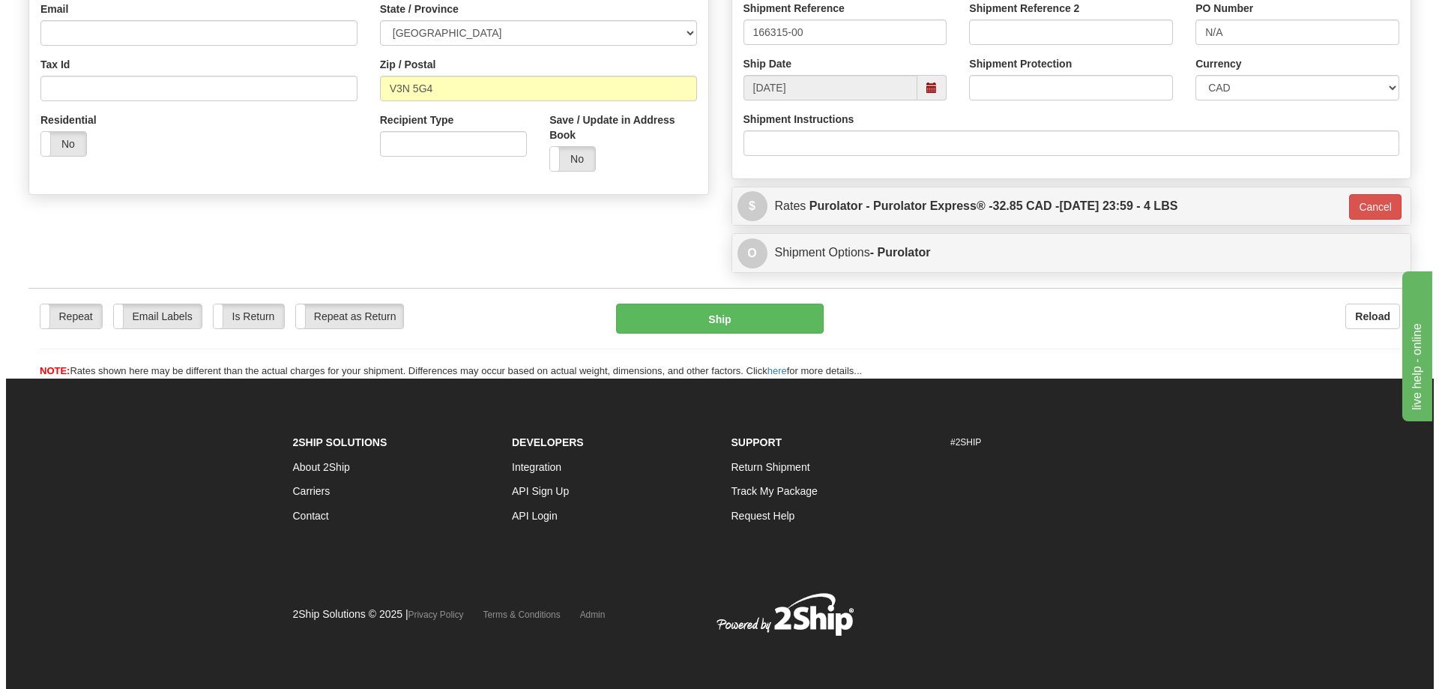
scroll to position [425, 0]
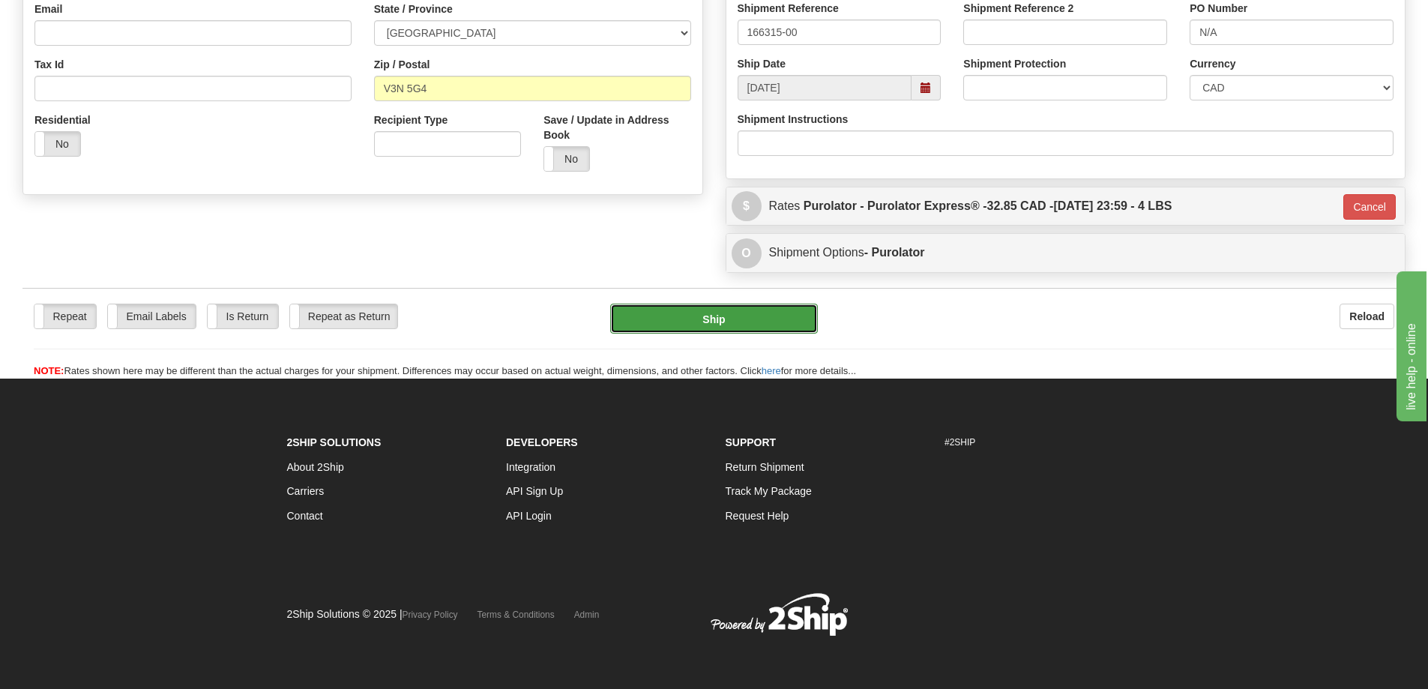
click at [739, 309] on button "Ship" at bounding box center [714, 319] width 208 height 30
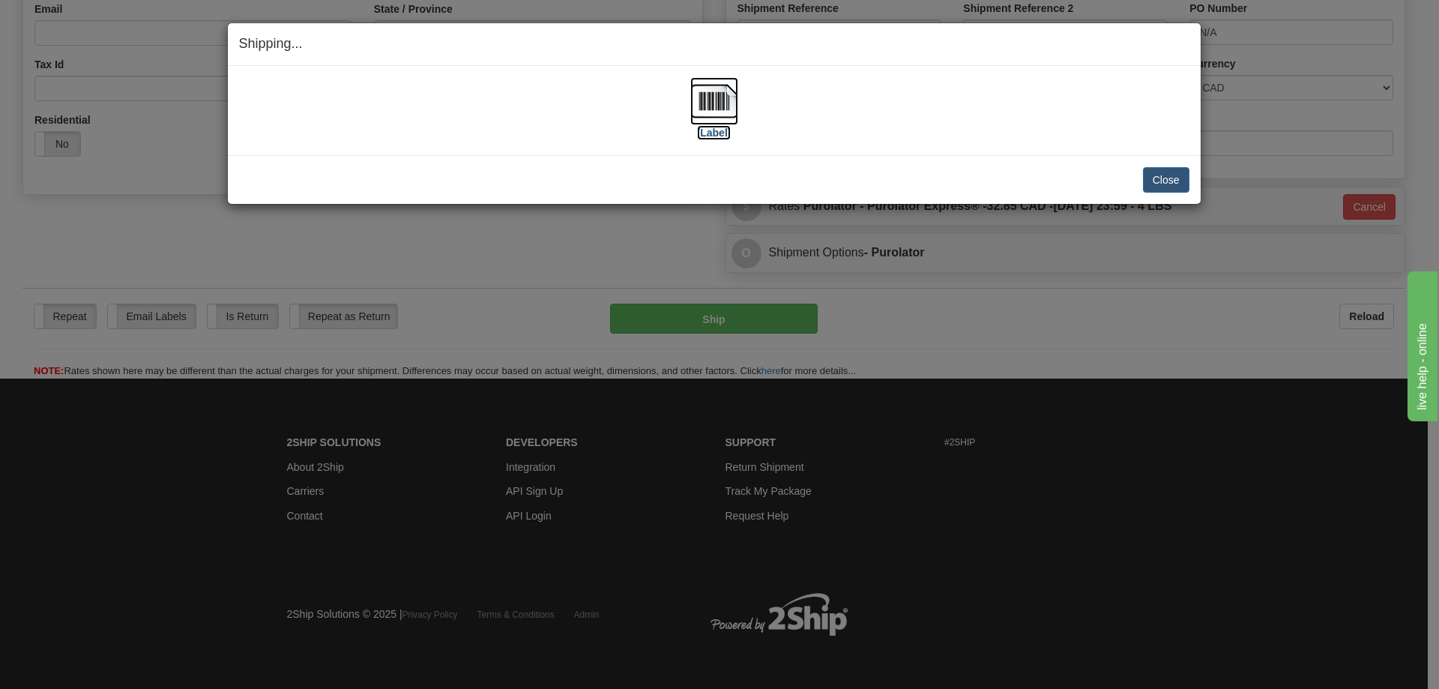
click at [711, 134] on label "[Label]" at bounding box center [714, 132] width 34 height 15
click at [1160, 183] on button "Close" at bounding box center [1166, 179] width 46 height 25
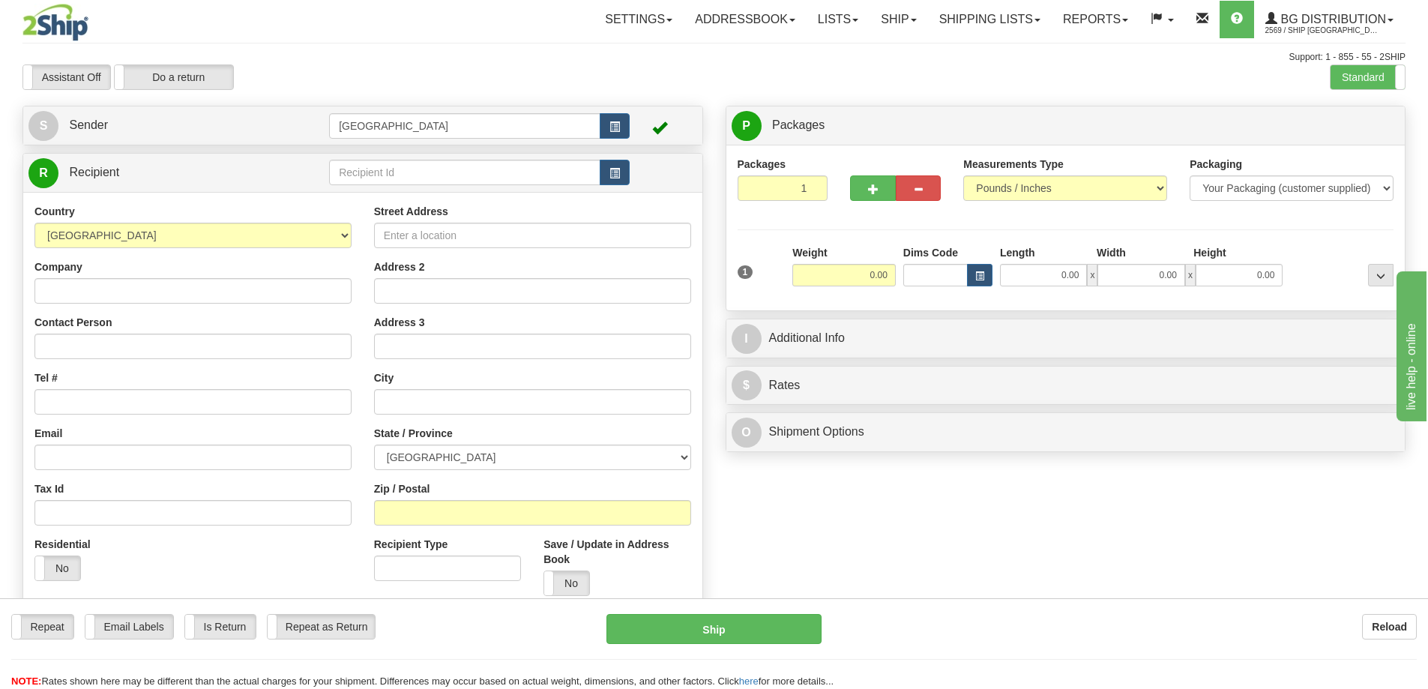
click at [1063, 633] on div "Reload" at bounding box center [1130, 626] width 573 height 25
click at [1319, 19] on span "BG Distribution" at bounding box center [1331, 19] width 109 height 13
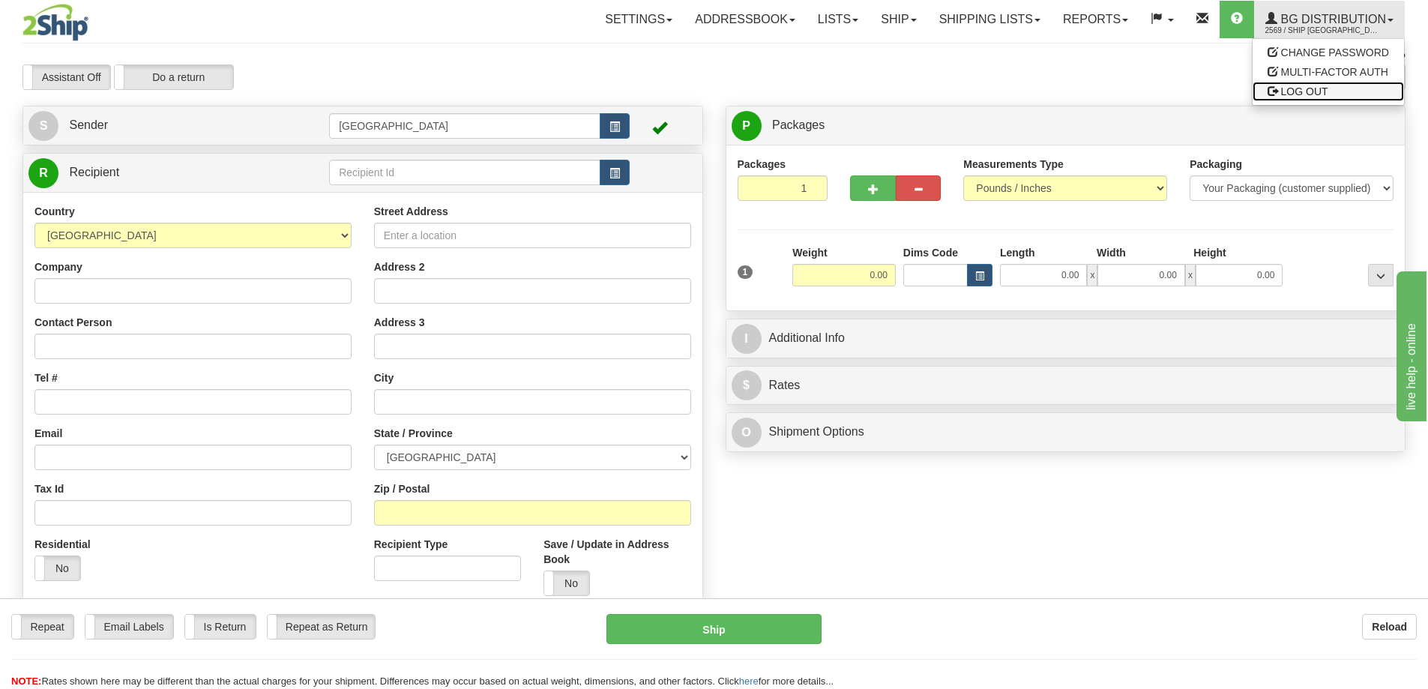
click at [1308, 88] on span "LOG OUT" at bounding box center [1304, 91] width 47 height 12
